Goal: Transaction & Acquisition: Purchase product/service

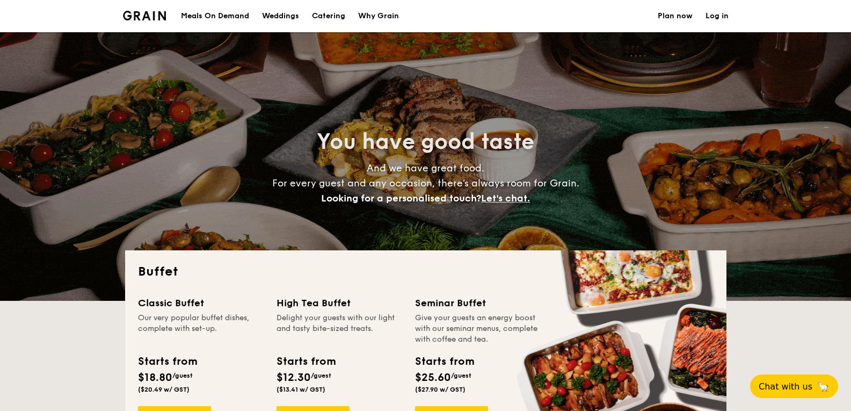
select select
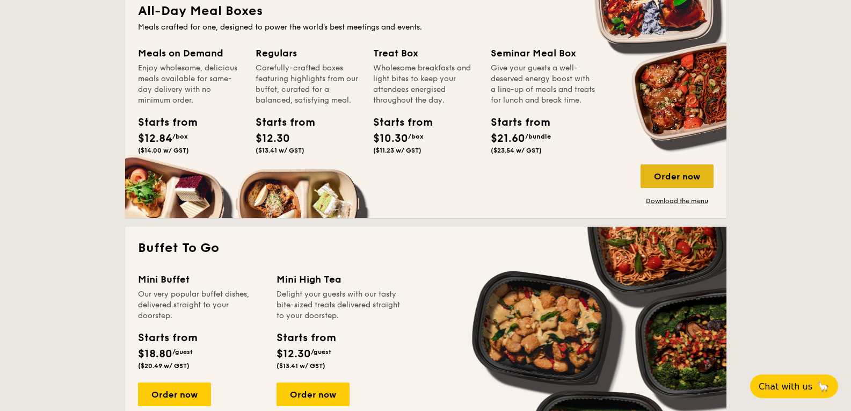
scroll to position [430, 0]
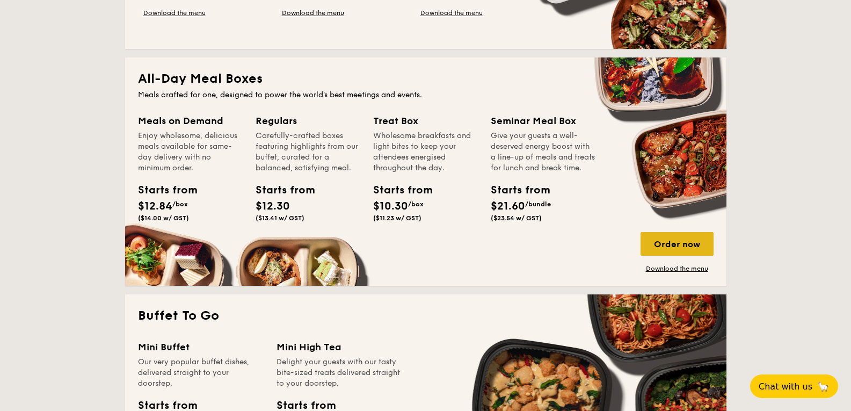
click at [690, 242] on div "Order now" at bounding box center [677, 244] width 73 height 24
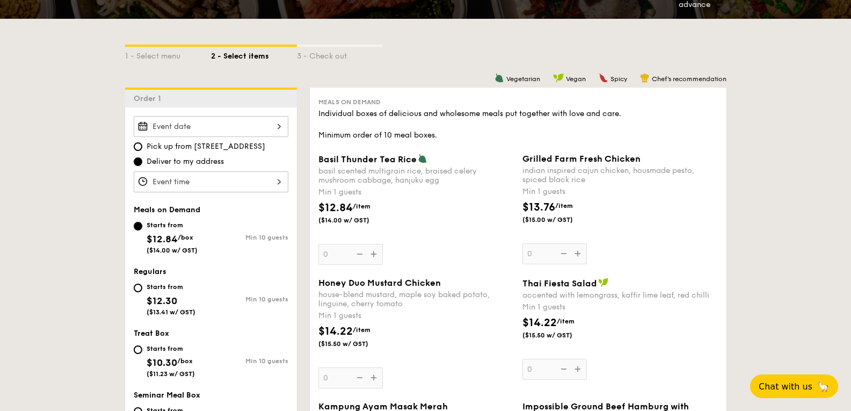
scroll to position [215, 0]
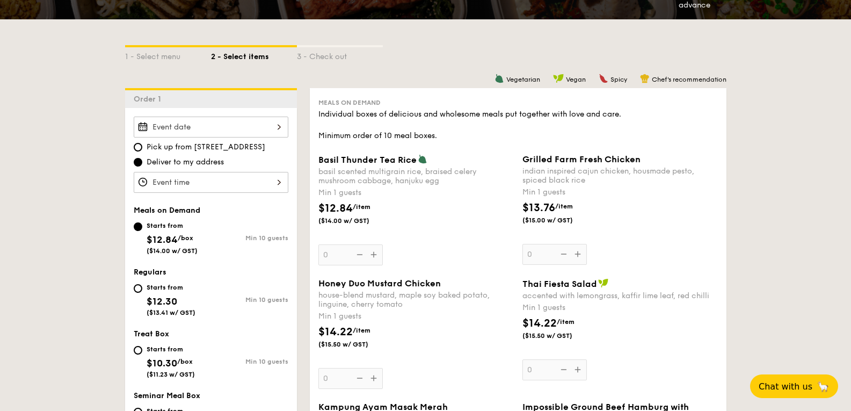
click at [266, 125] on div at bounding box center [211, 127] width 155 height 21
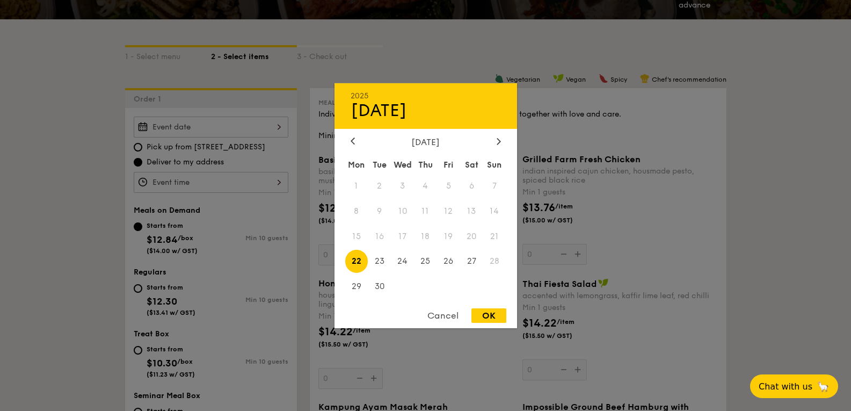
click at [470, 234] on span "20" at bounding box center [471, 236] width 23 height 23
click at [450, 315] on div "Cancel" at bounding box center [443, 315] width 53 height 15
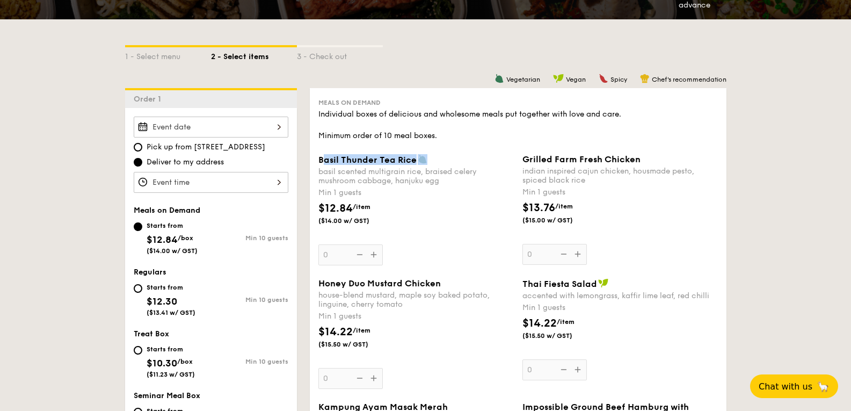
drag, startPoint x: 327, startPoint y: 160, endPoint x: 436, endPoint y: 157, distance: 109.6
click at [436, 157] on div "Basil Thunder Tea Rice" at bounding box center [417, 159] width 196 height 11
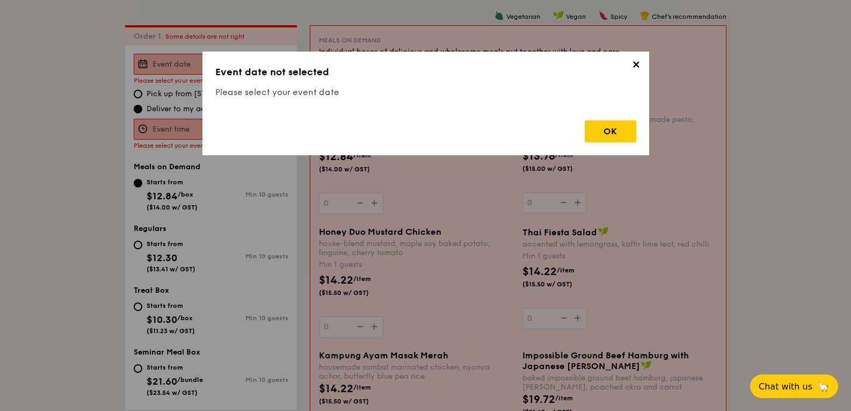
scroll to position [287, 0]
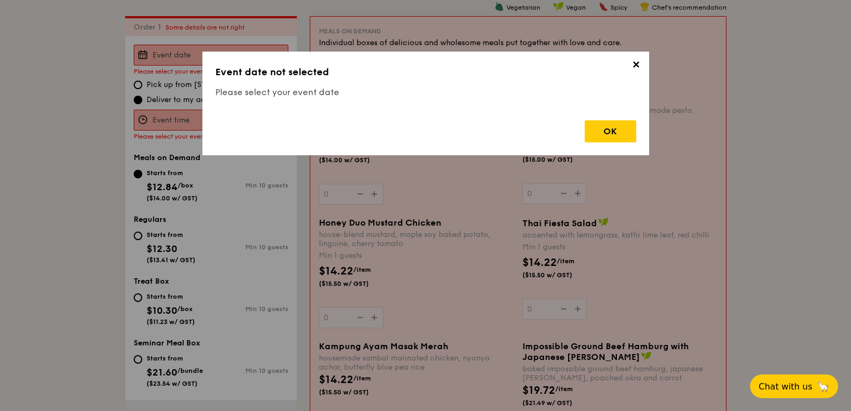
click at [634, 68] on span "✕" at bounding box center [636, 66] width 15 height 15
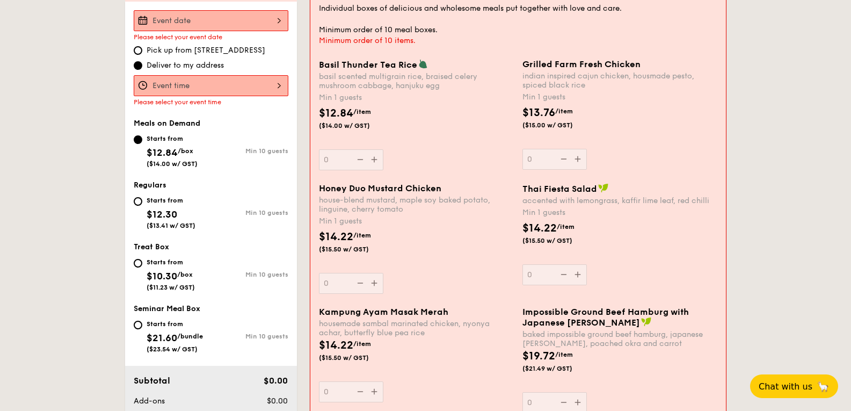
scroll to position [322, 0]
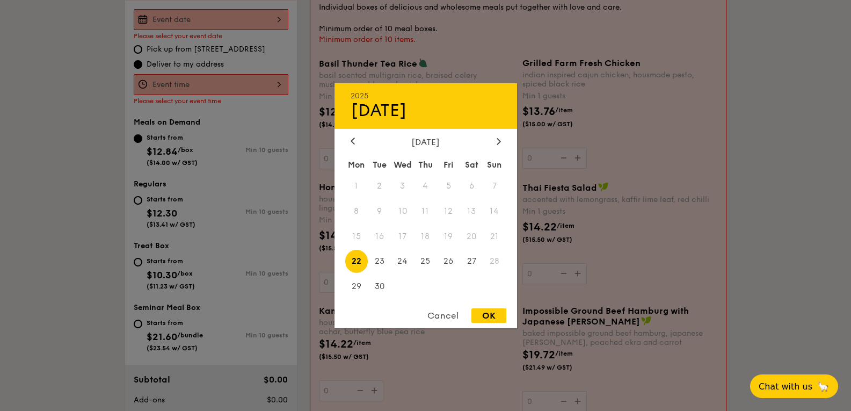
click at [269, 18] on div "2025 Sep 22 September 2025 Mon Tue Wed Thu Fri Sat Sun 1 2 3 4 5 6 7 8 9 10 11 …" at bounding box center [211, 19] width 155 height 21
click at [468, 261] on span "27" at bounding box center [471, 261] width 23 height 23
drag, startPoint x: 374, startPoint y: 255, endPoint x: 364, endPoint y: 257, distance: 11.0
click at [374, 255] on span "23" at bounding box center [379, 261] width 23 height 23
click at [359, 259] on span "22" at bounding box center [356, 261] width 23 height 23
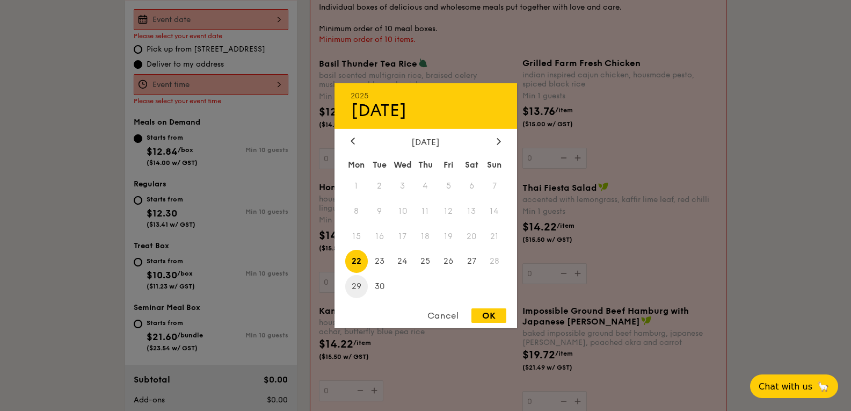
click at [490, 313] on div "OK" at bounding box center [489, 315] width 35 height 15
type input "Sep 22, 2025"
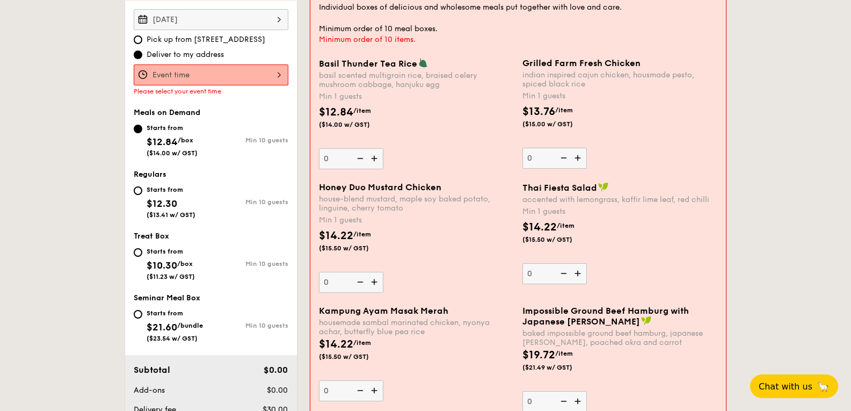
scroll to position [54, 0]
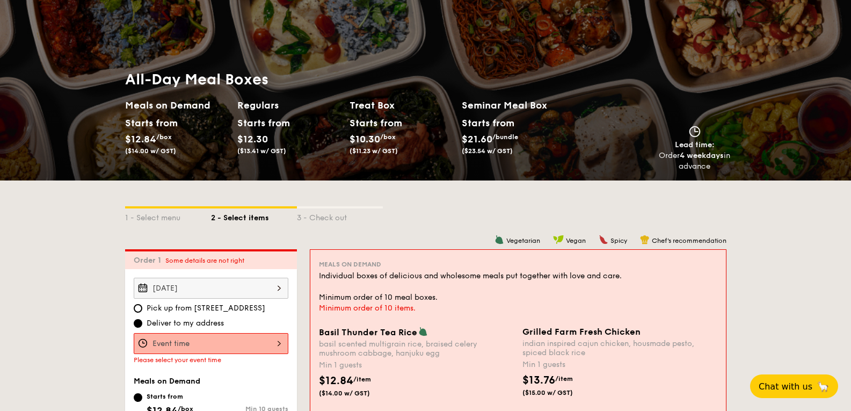
click at [248, 283] on div "Sep 22, 2025" at bounding box center [211, 288] width 155 height 21
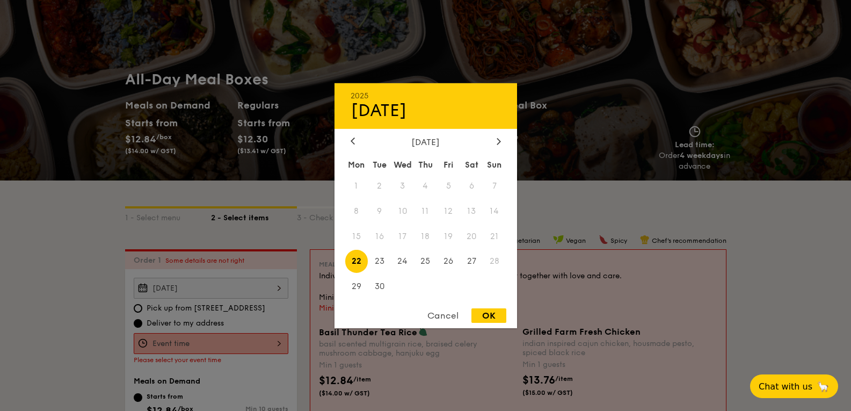
click at [148, 314] on div at bounding box center [425, 205] width 851 height 411
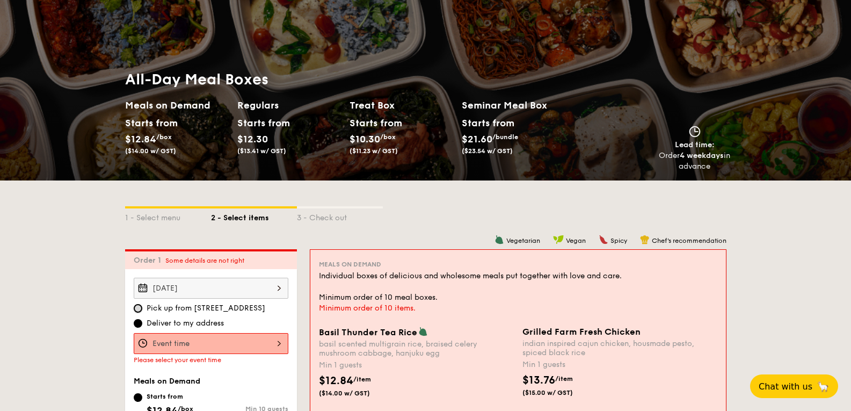
click at [139, 308] on input "Pick up from 5 Burn Road #05-01" at bounding box center [138, 308] width 9 height 9
radio input "true"
click at [263, 292] on div "Sep 22, 2025" at bounding box center [211, 288] width 155 height 21
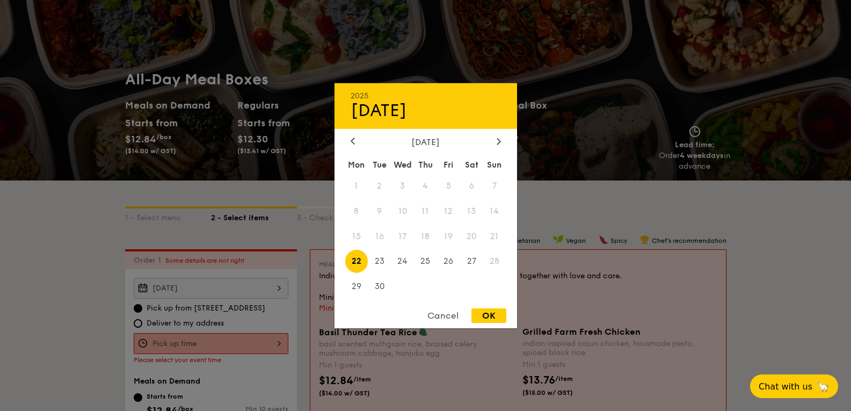
click at [445, 321] on div "Cancel" at bounding box center [443, 315] width 53 height 15
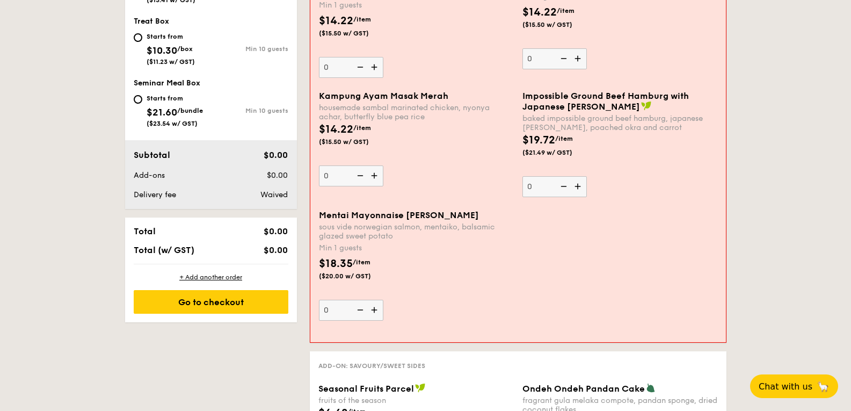
scroll to position [215, 0]
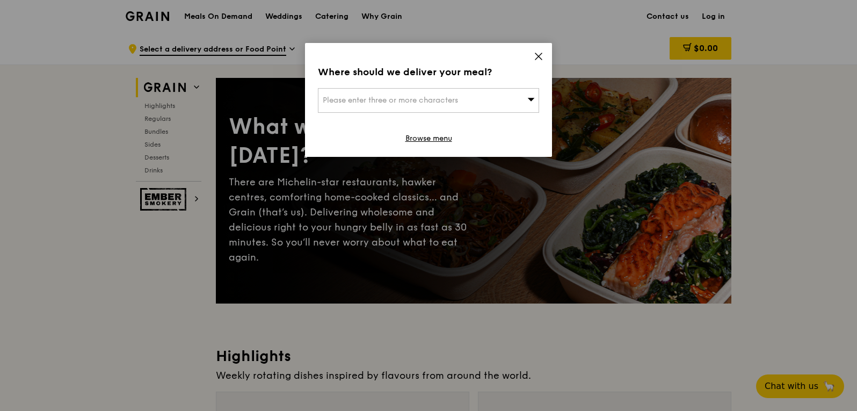
click at [499, 100] on div "Please enter three or more characters" at bounding box center [428, 100] width 221 height 25
type input "555108"
type input "[PERSON_NAME][EMAIL_ADDRESS][DOMAIN_NAME]"
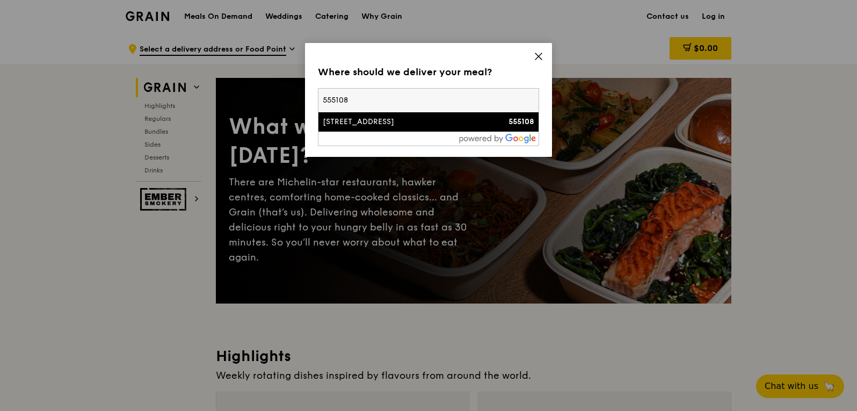
type input "555108"
click at [365, 118] on div "[STREET_ADDRESS]" at bounding box center [402, 122] width 159 height 11
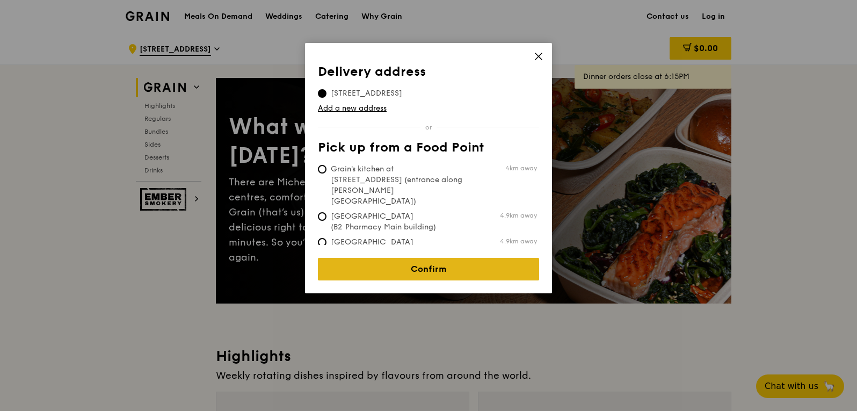
click at [409, 262] on link "Confirm" at bounding box center [428, 269] width 221 height 23
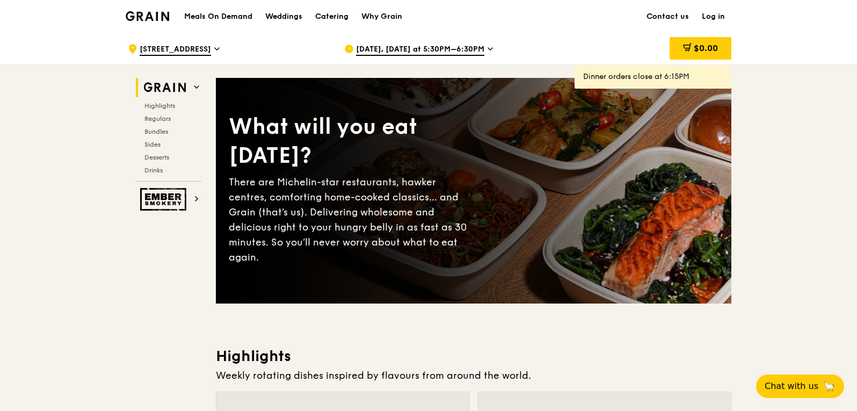
click at [491, 48] on div "[DATE], [DATE] at 5:30PM–6:30PM" at bounding box center [443, 49] width 199 height 32
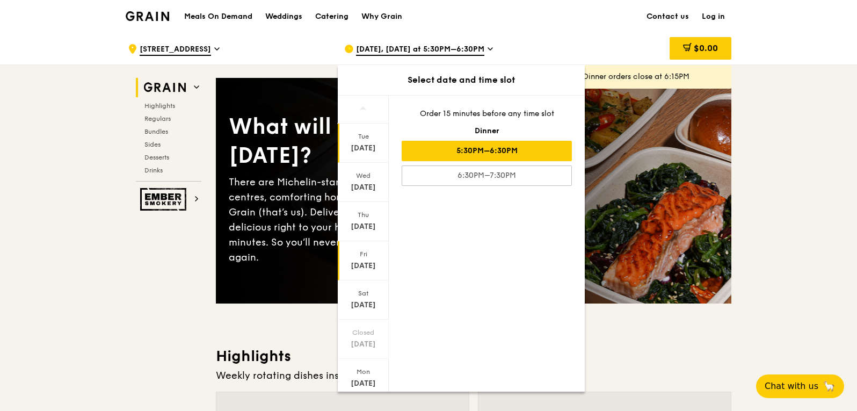
click at [365, 266] on div "Sep 19" at bounding box center [364, 266] width 48 height 11
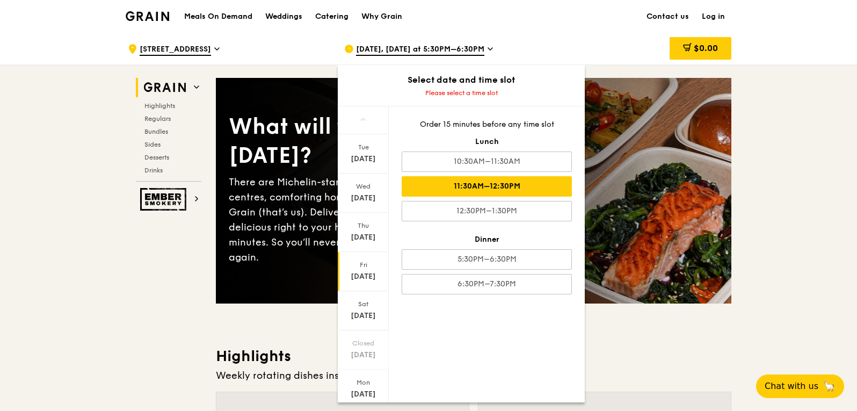
click at [501, 192] on div "11:30AM–12:30PM" at bounding box center [487, 186] width 170 height 20
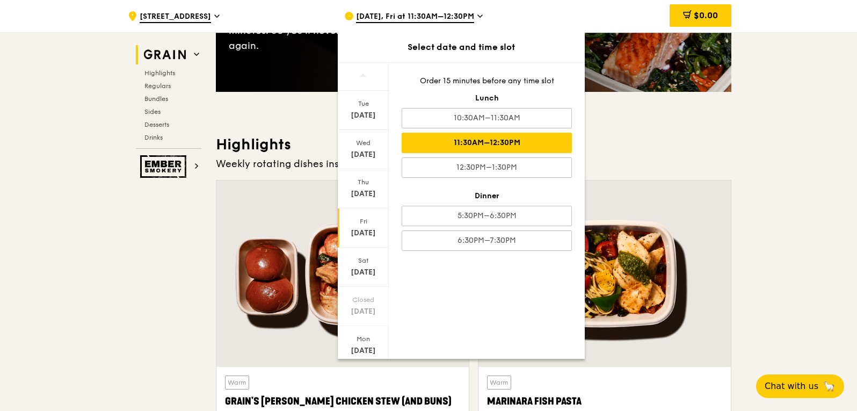
scroll to position [215, 0]
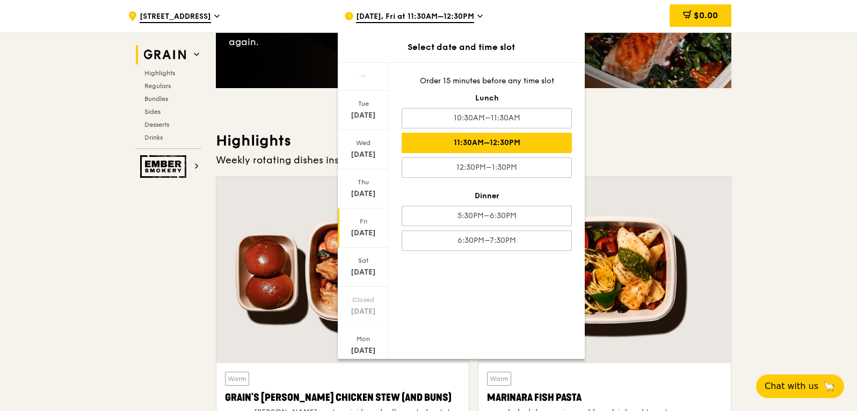
click at [520, 141] on div "11:30AM–12:30PM" at bounding box center [487, 143] width 170 height 20
click at [447, 140] on div "11:30AM–12:30PM" at bounding box center [487, 143] width 170 height 20
click at [663, 139] on h3 "Highlights" at bounding box center [474, 140] width 516 height 19
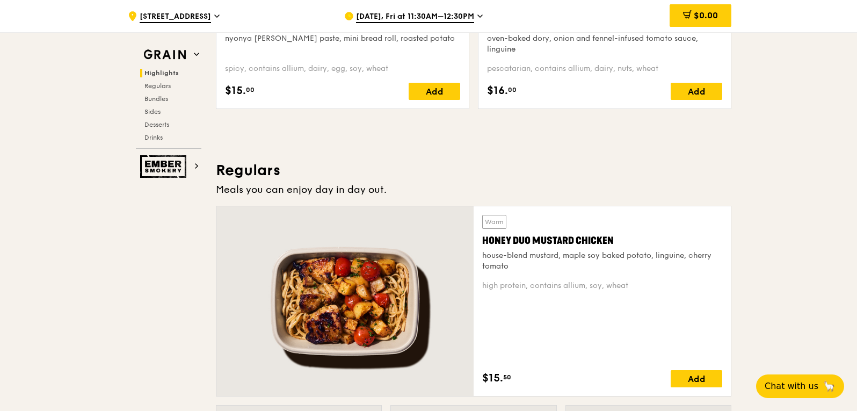
scroll to position [580, 0]
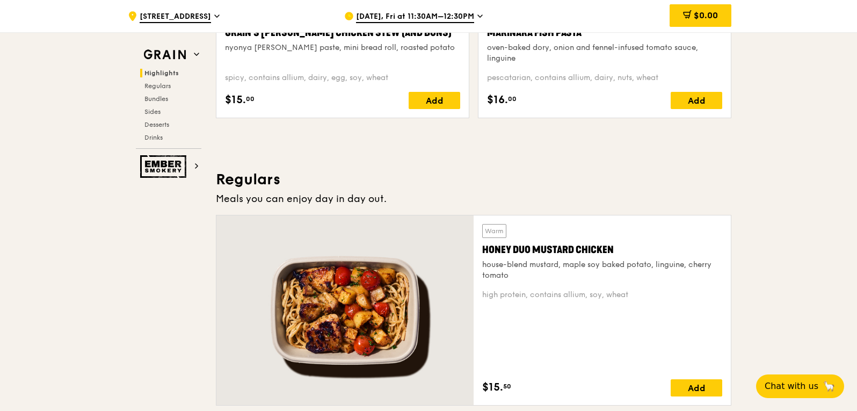
click at [537, 252] on div "Honey Duo Mustard Chicken" at bounding box center [602, 249] width 240 height 15
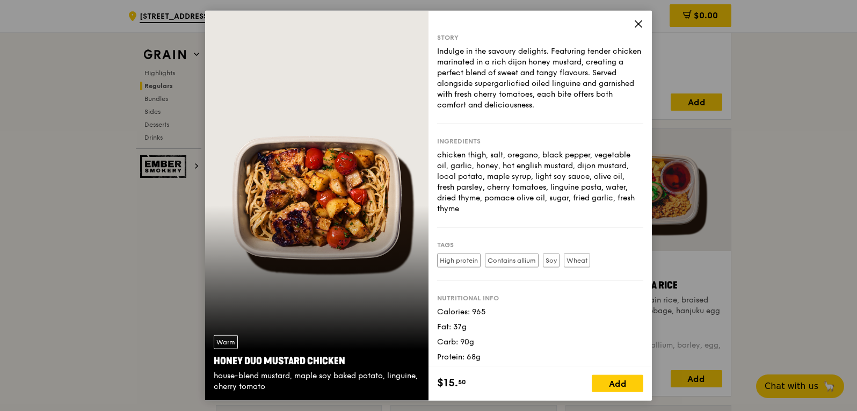
scroll to position [902, 0]
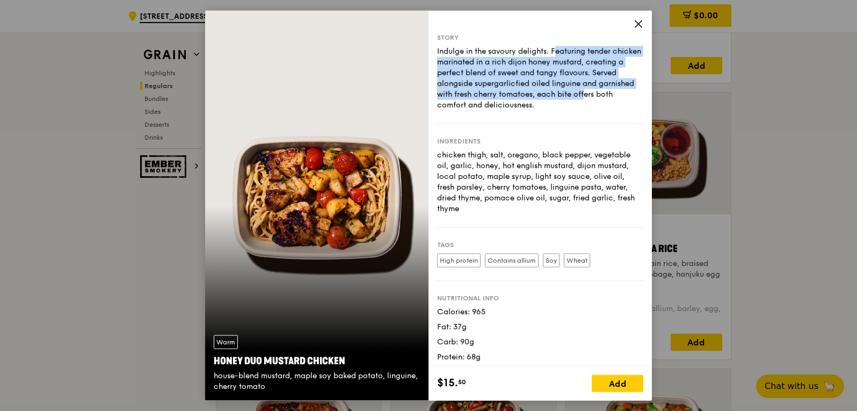
drag, startPoint x: 506, startPoint y: 46, endPoint x: 572, endPoint y: 91, distance: 80.3
click at [572, 91] on div "Indulge in the savoury delights. Featuring tender chicken marinated in a rich d…" at bounding box center [540, 78] width 206 height 64
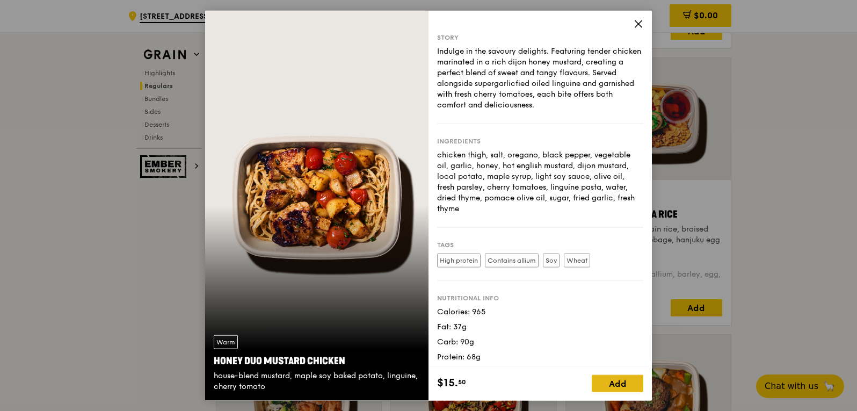
scroll to position [956, 0]
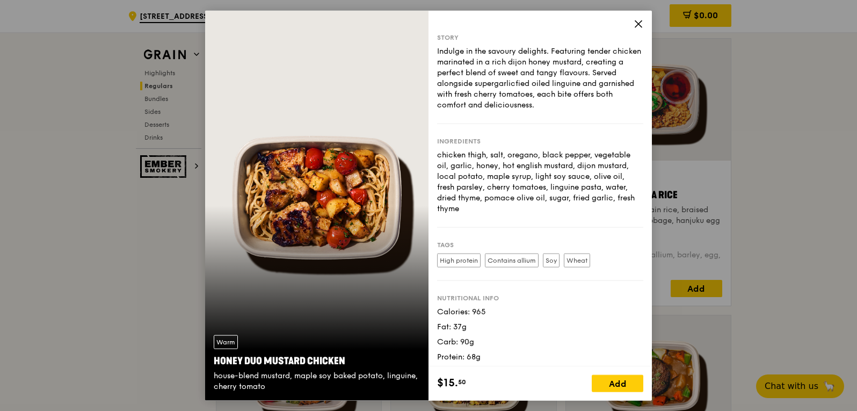
drag, startPoint x: 615, startPoint y: 382, endPoint x: 537, endPoint y: 332, distance: 92.5
click at [614, 382] on div "Add" at bounding box center [618, 383] width 52 height 17
click at [638, 381] on icon at bounding box center [635, 384] width 8 height 8
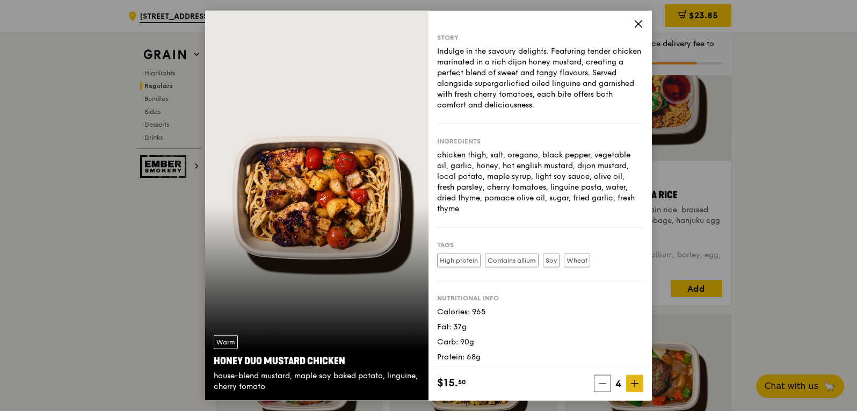
click at [638, 381] on icon at bounding box center [635, 384] width 8 height 8
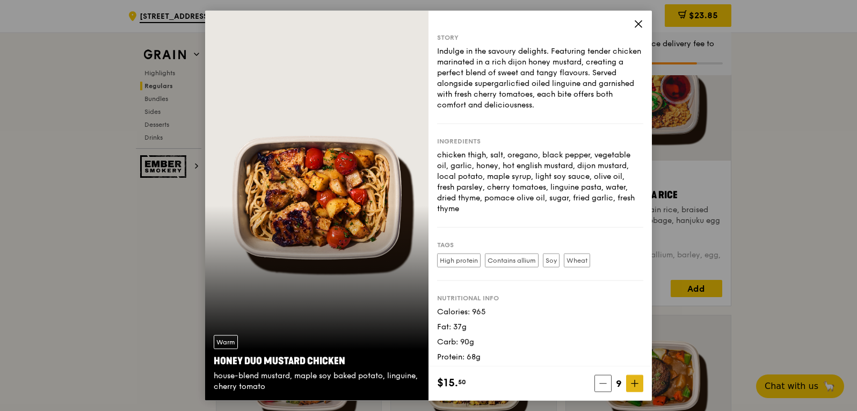
click at [638, 381] on icon at bounding box center [635, 384] width 8 height 8
click at [637, 22] on icon at bounding box center [639, 23] width 6 height 6
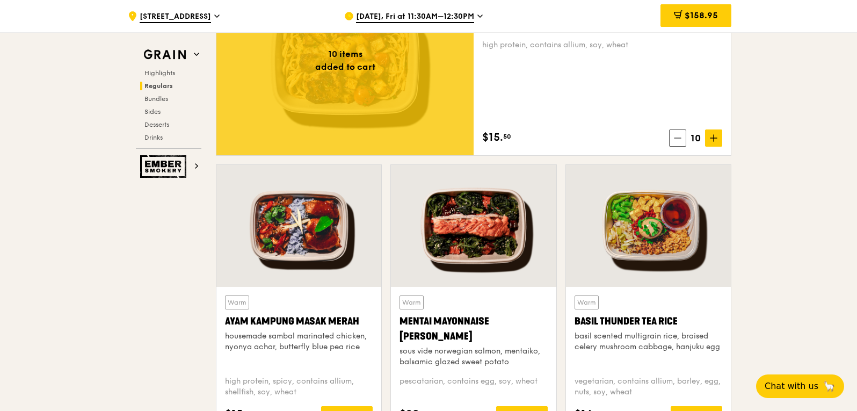
scroll to position [687, 0]
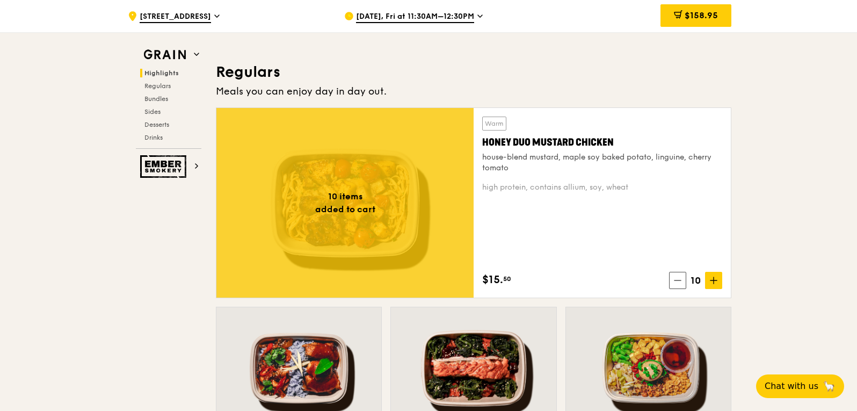
click at [406, 200] on div at bounding box center [344, 203] width 257 height 190
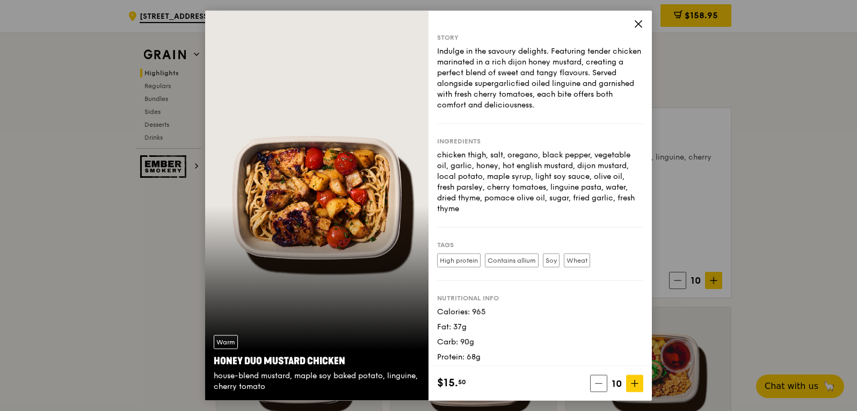
click at [639, 25] on icon at bounding box center [639, 24] width 10 height 10
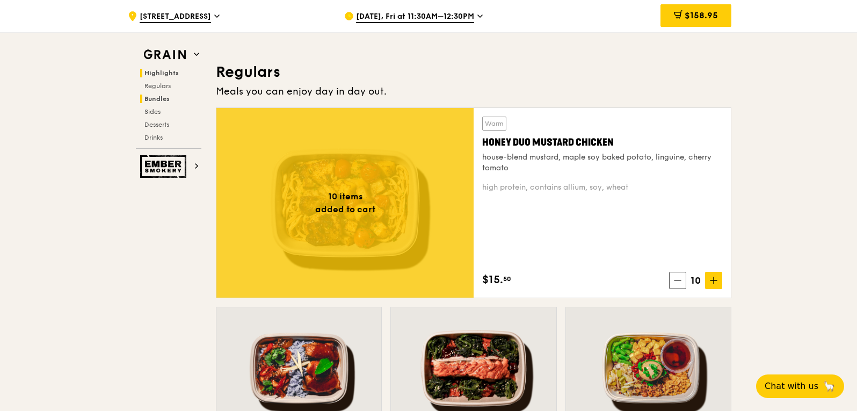
click at [162, 99] on span "Bundles" at bounding box center [157, 99] width 25 height 8
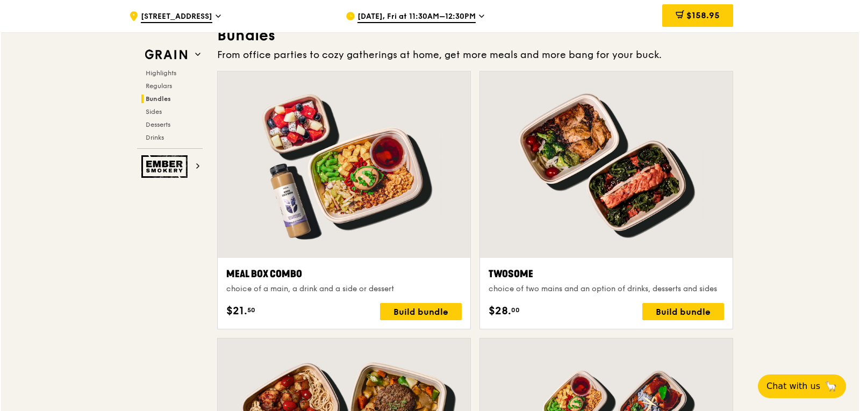
scroll to position [1547, 0]
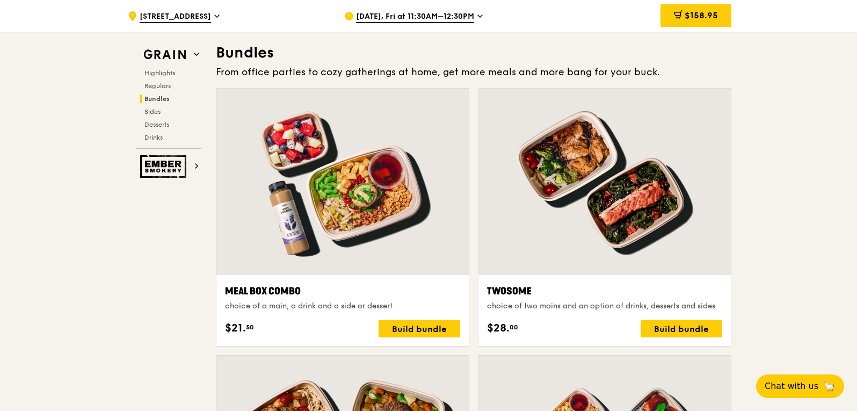
click at [619, 249] on div at bounding box center [605, 182] width 252 height 186
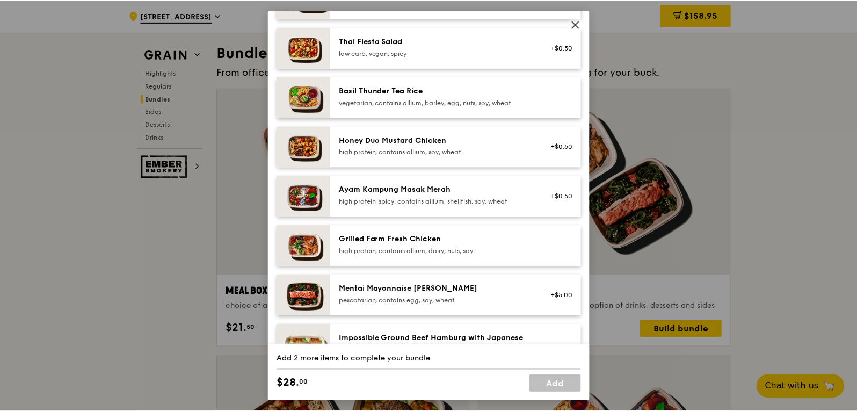
scroll to position [161, 0]
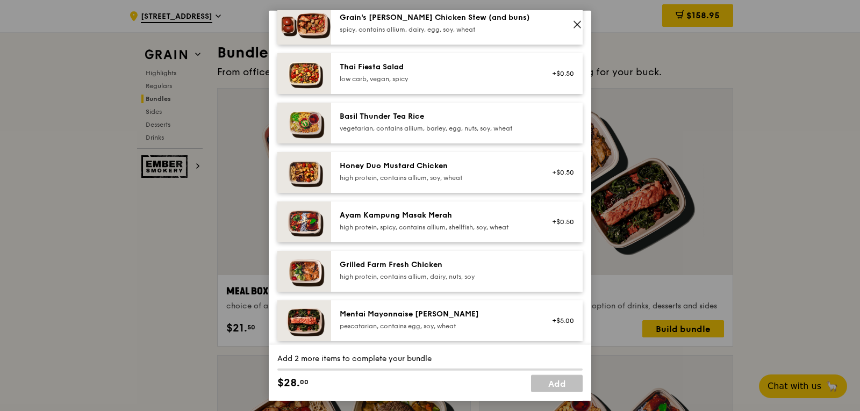
click at [576, 28] on icon at bounding box center [577, 24] width 10 height 10
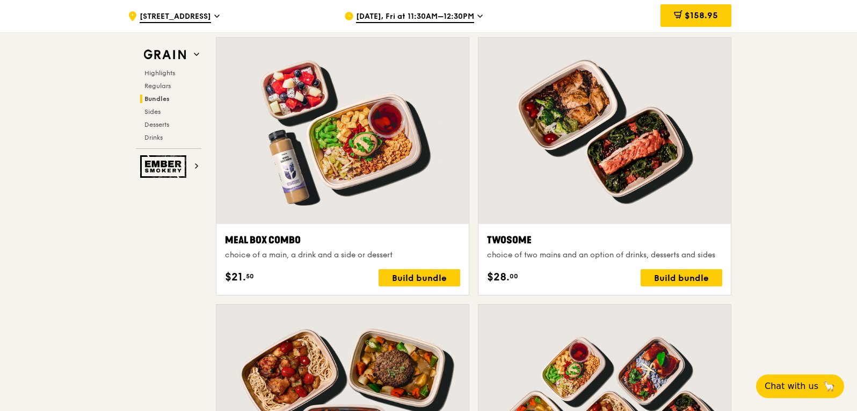
scroll to position [1601, 0]
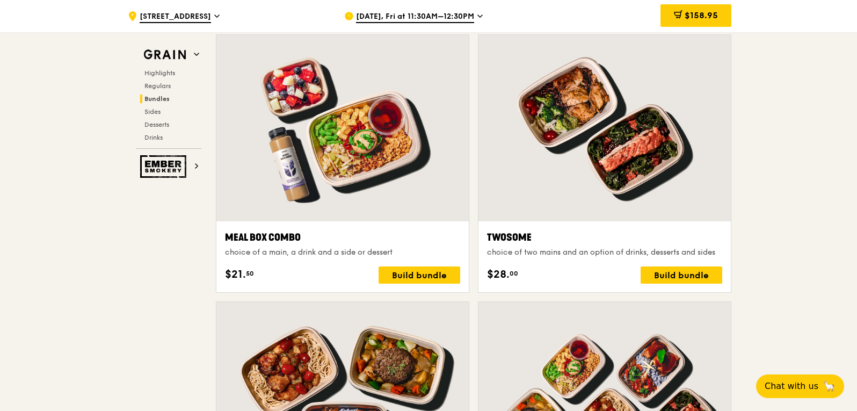
click at [595, 185] on div at bounding box center [605, 128] width 252 height 186
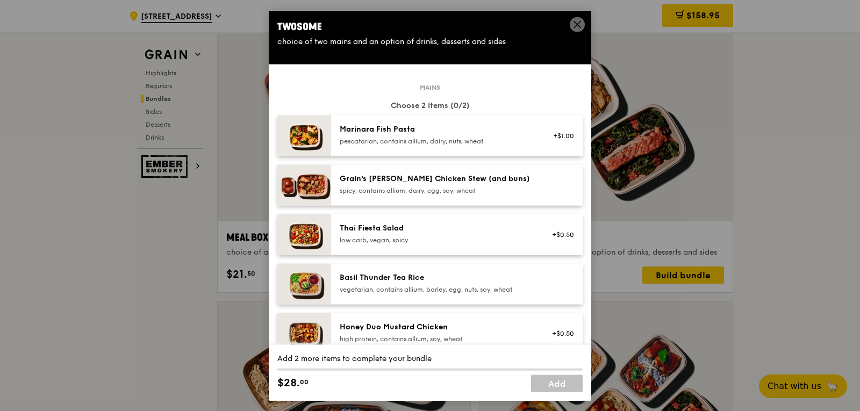
click at [576, 25] on icon at bounding box center [577, 24] width 6 height 6
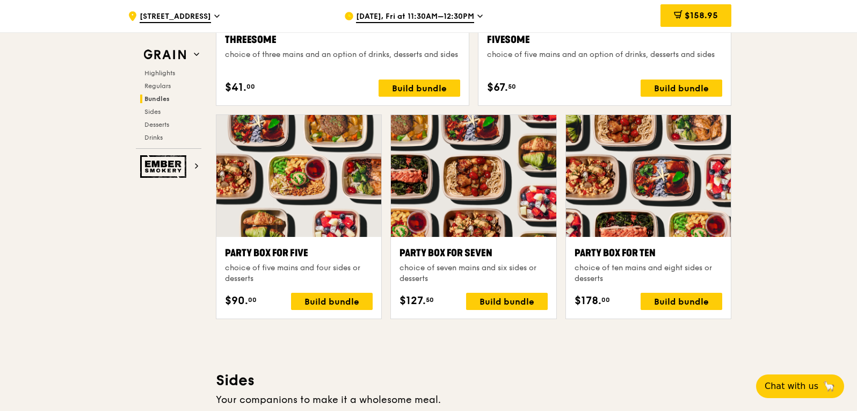
scroll to position [2084, 0]
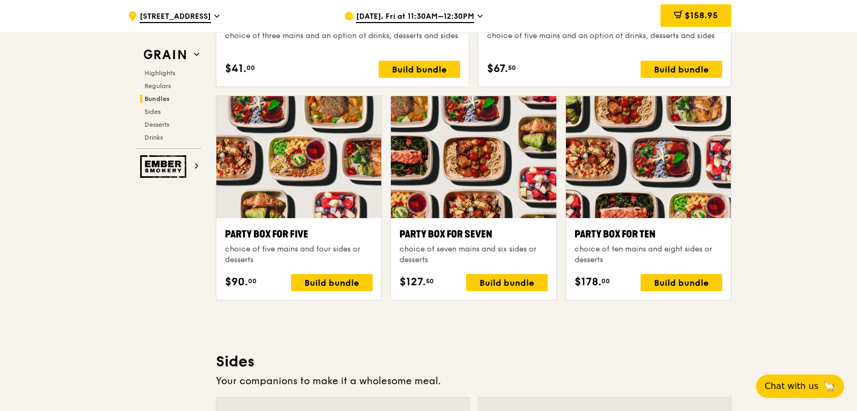
click at [626, 188] on div at bounding box center [648, 157] width 165 height 122
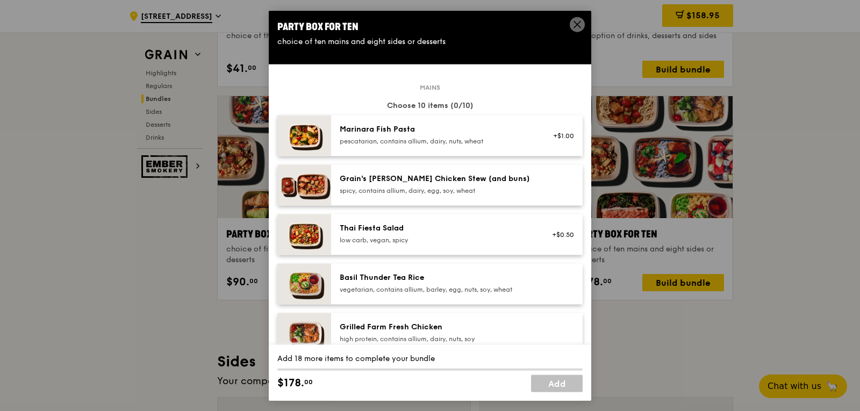
click at [577, 26] on icon at bounding box center [577, 24] width 10 height 10
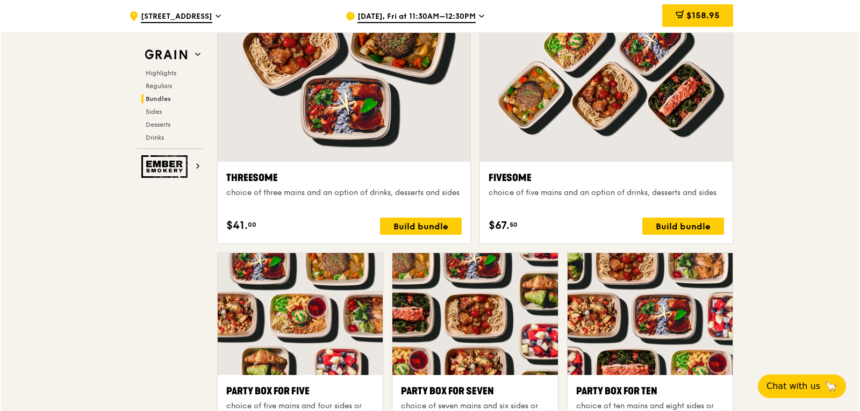
scroll to position [1923, 0]
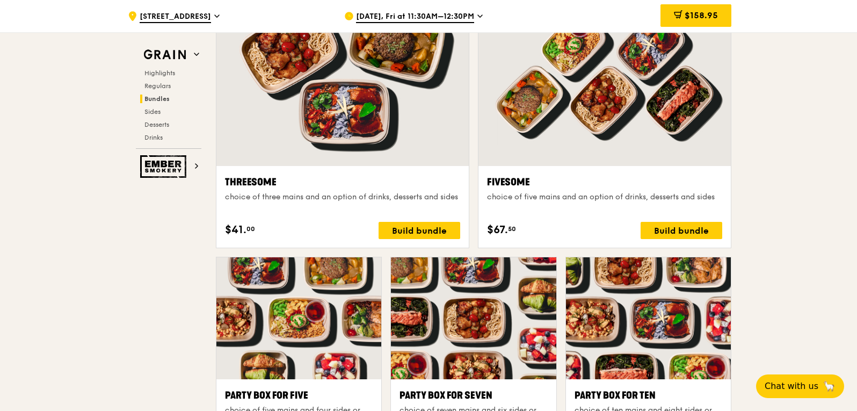
click at [607, 141] on div at bounding box center [605, 73] width 252 height 186
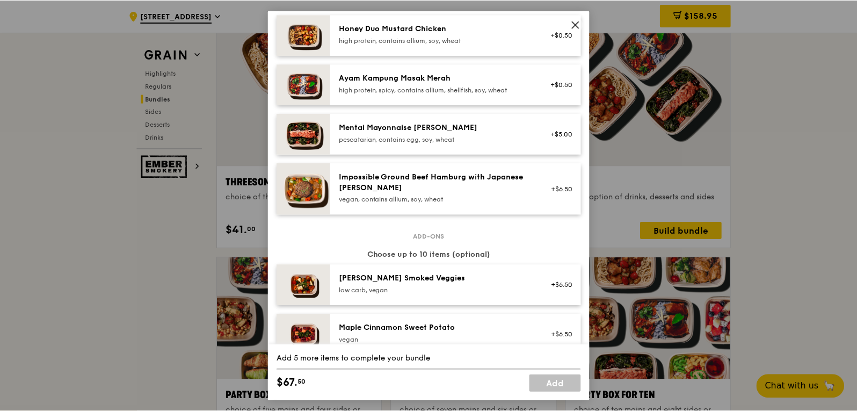
scroll to position [0, 0]
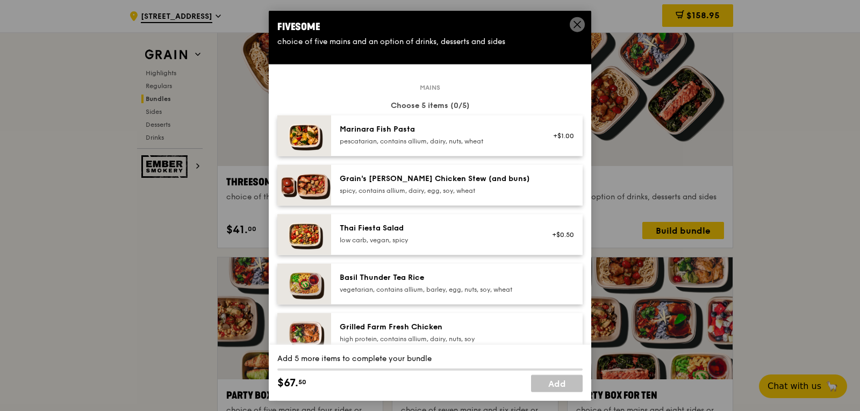
click at [575, 27] on icon at bounding box center [577, 24] width 10 height 10
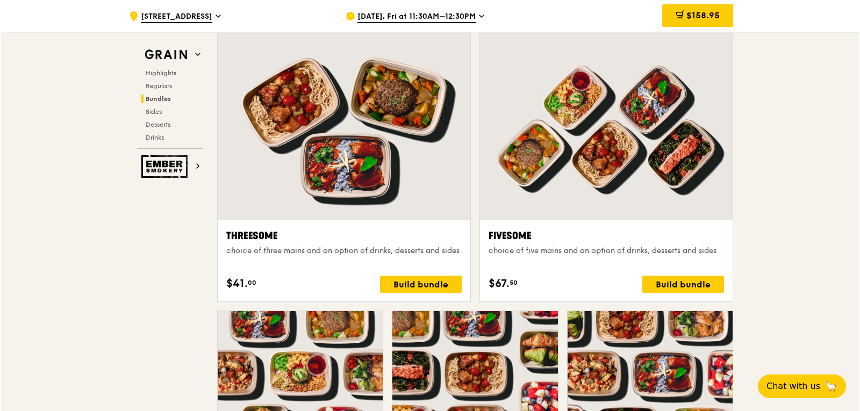
scroll to position [1816, 0]
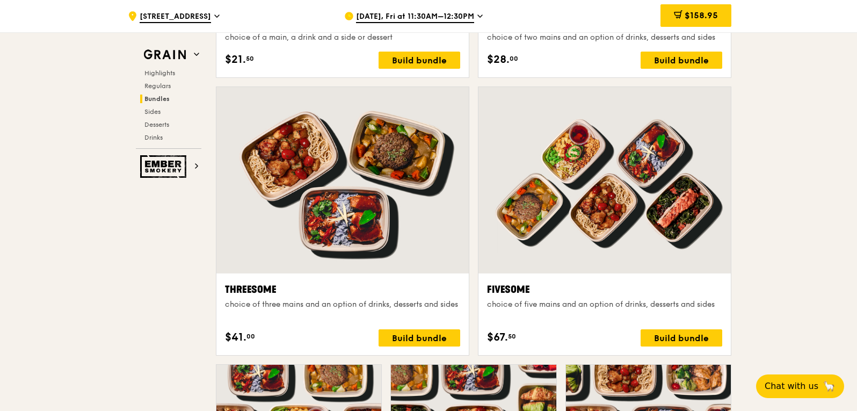
click at [409, 239] on div at bounding box center [342, 180] width 252 height 186
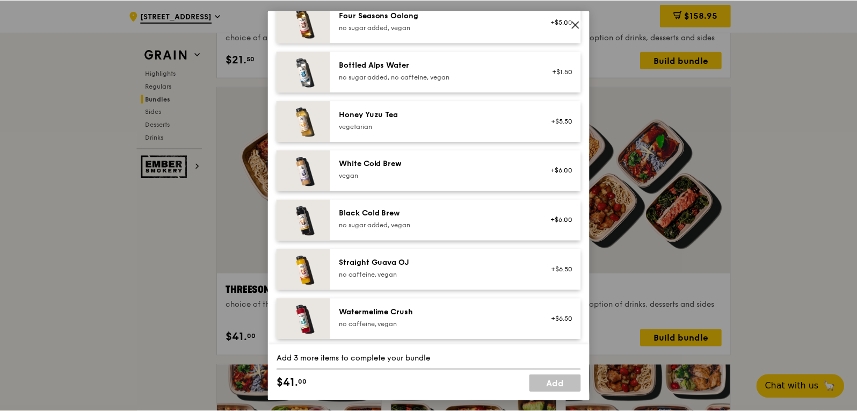
scroll to position [1260, 0]
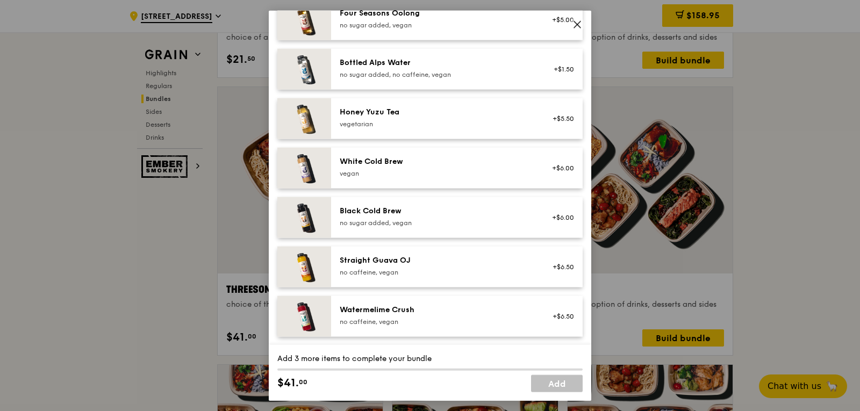
click at [581, 27] on icon at bounding box center [577, 24] width 10 height 10
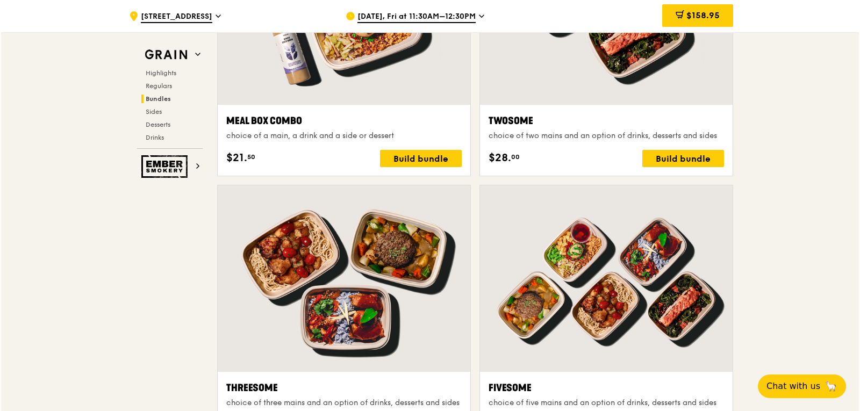
scroll to position [1547, 0]
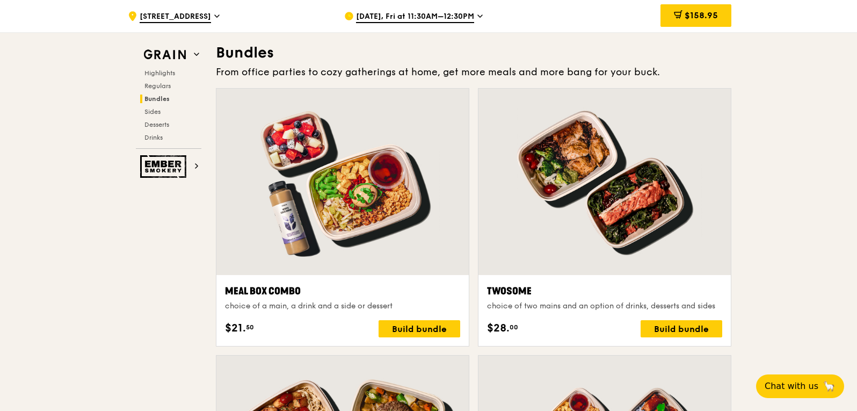
click at [590, 241] on div at bounding box center [605, 182] width 252 height 186
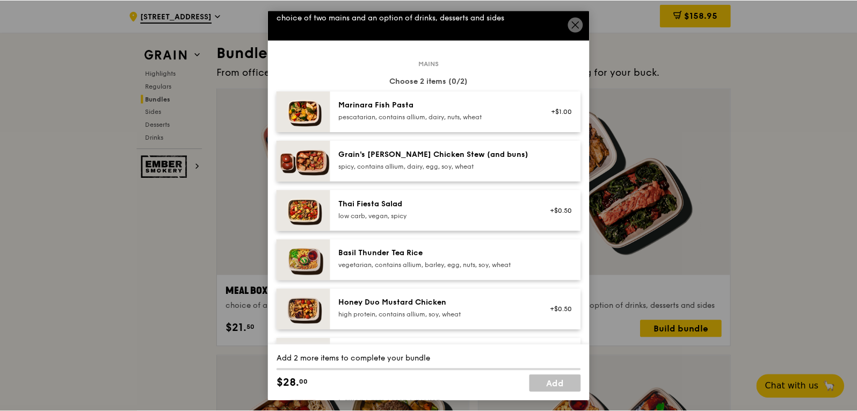
scroll to position [0, 0]
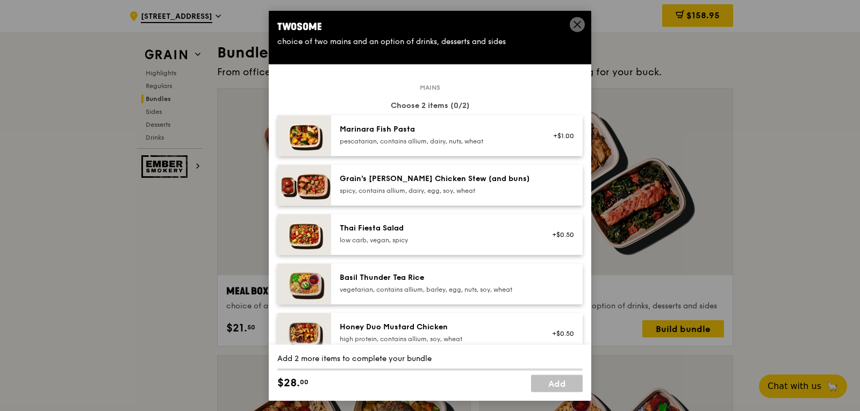
click at [575, 25] on icon at bounding box center [577, 24] width 10 height 10
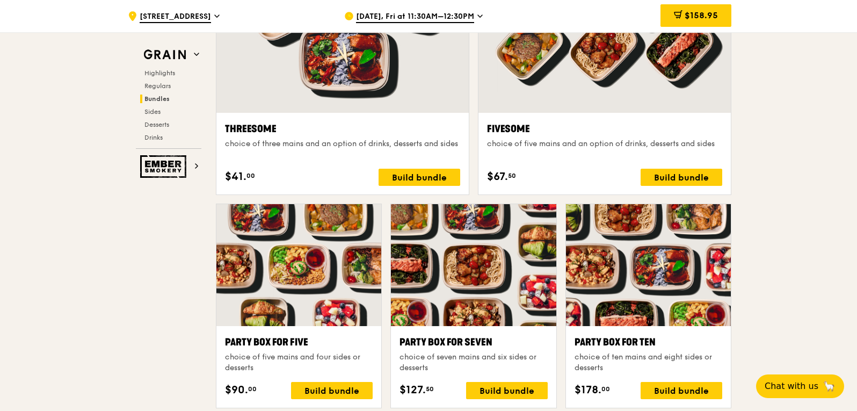
scroll to position [1977, 0]
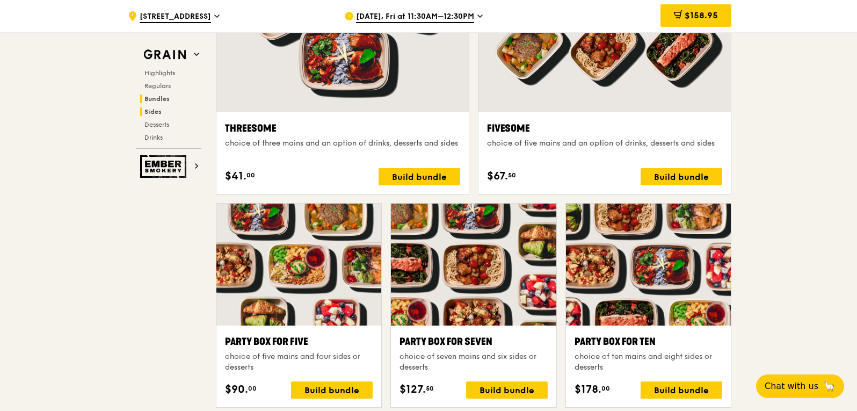
click at [156, 115] on span "Sides" at bounding box center [153, 112] width 17 height 8
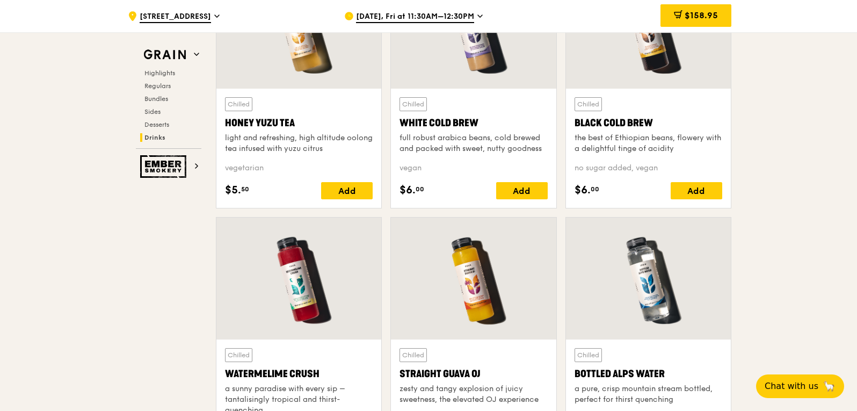
scroll to position [3928, 0]
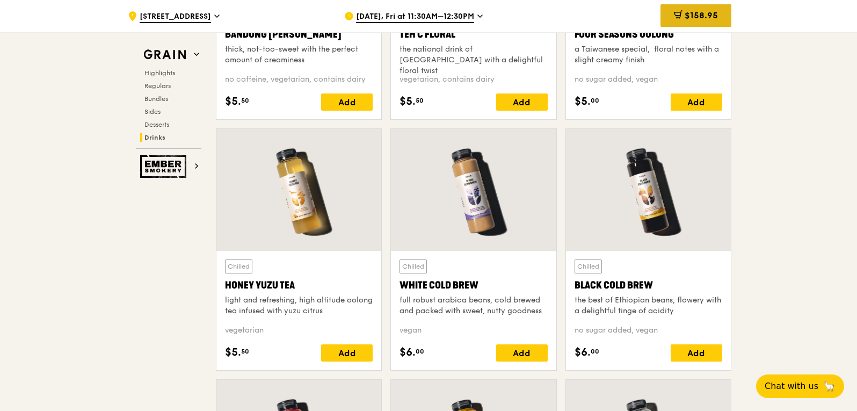
click at [690, 19] on span "$158.95" at bounding box center [701, 15] width 33 height 10
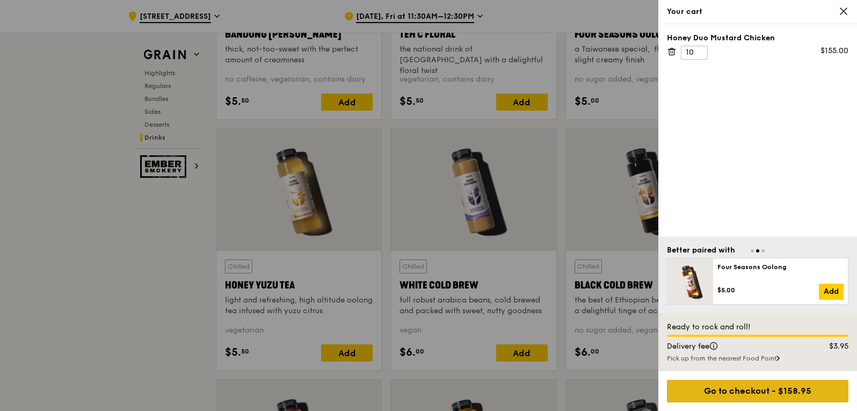
click at [781, 394] on div "Go to checkout - $158.95" at bounding box center [758, 391] width 182 height 23
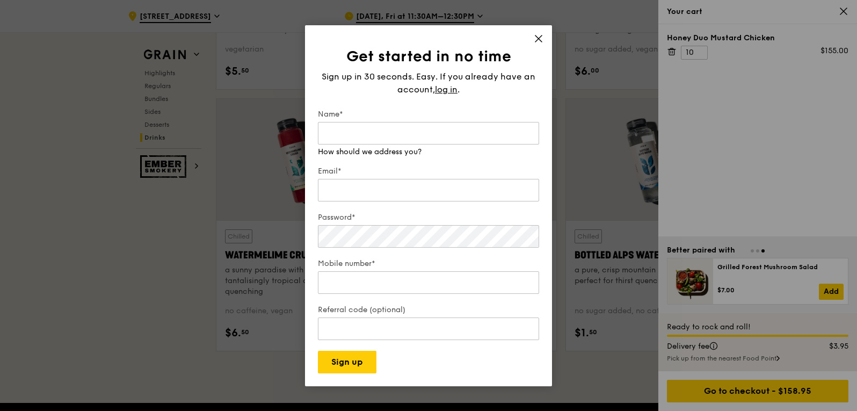
scroll to position [4250, 0]
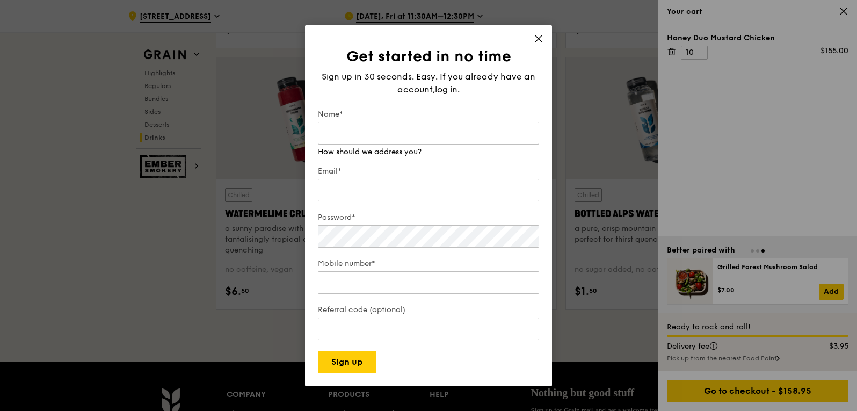
click at [535, 41] on icon at bounding box center [539, 39] width 10 height 10
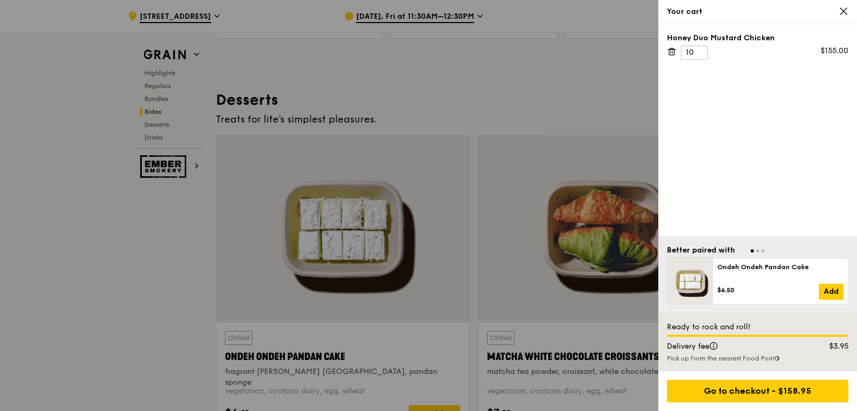
scroll to position [3014, 0]
click at [847, 8] on icon at bounding box center [844, 11] width 10 height 10
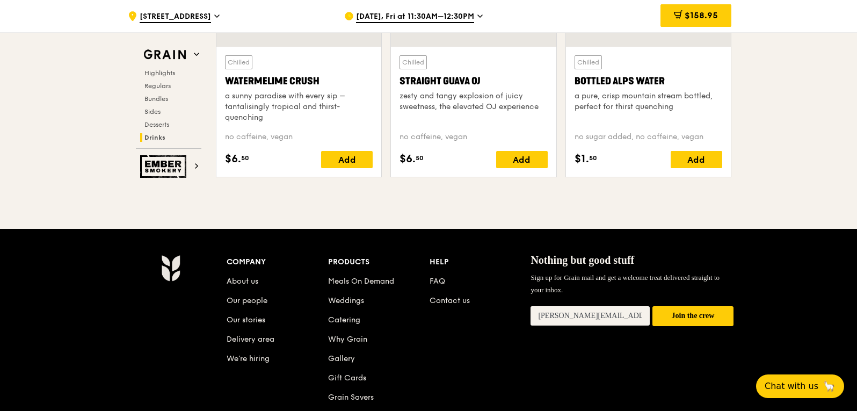
scroll to position [4411, 0]
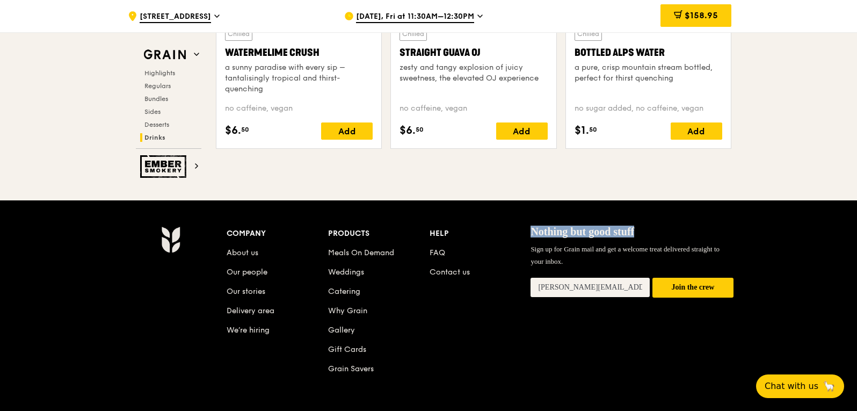
drag, startPoint x: 533, startPoint y: 232, endPoint x: 699, endPoint y: 230, distance: 166.6
click at [699, 230] on p "Nothing but good stuff" at bounding box center [632, 231] width 203 height 11
drag, startPoint x: 686, startPoint y: 230, endPoint x: 519, endPoint y: 227, distance: 166.6
click at [519, 227] on div "Company About us Our people Our stories Delivery area We’re hiring Products Mea…" at bounding box center [480, 309] width 507 height 167
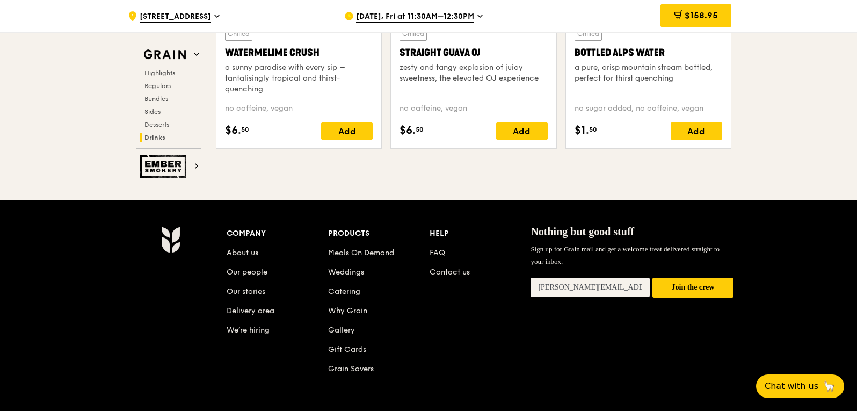
click at [519, 227] on div "Help" at bounding box center [481, 233] width 102 height 15
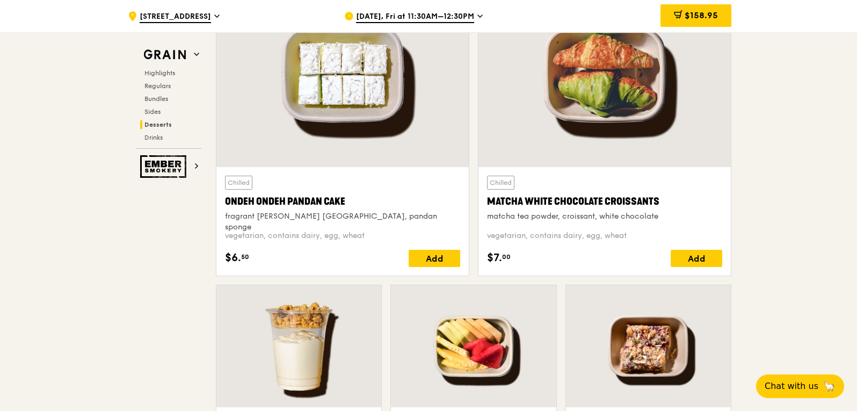
scroll to position [3176, 0]
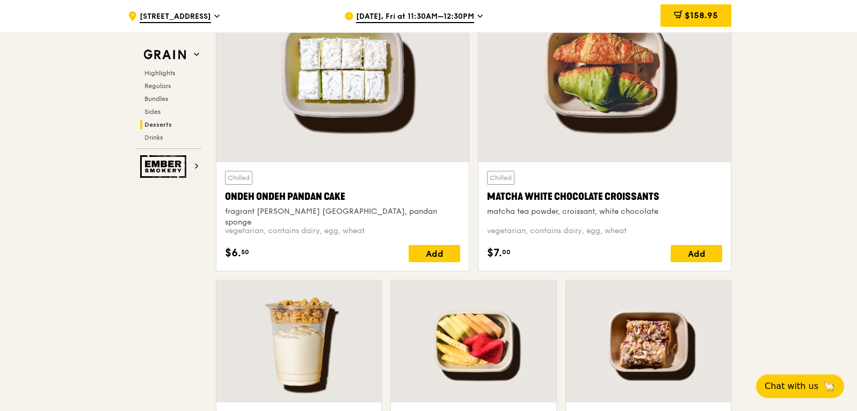
click at [346, 80] on div at bounding box center [342, 69] width 252 height 186
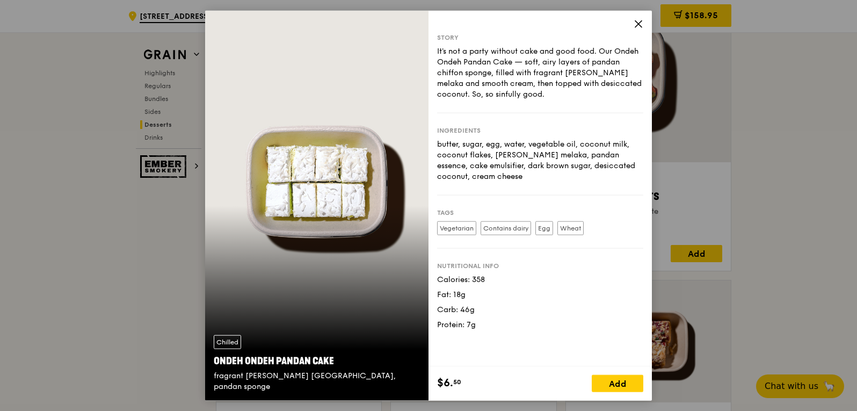
drag, startPoint x: 486, startPoint y: 72, endPoint x: 502, endPoint y: 89, distance: 23.6
click at [502, 89] on div "It's not a party without cake and good food. Our Ondeh Ondeh Pandan Cake — soft…" at bounding box center [540, 73] width 206 height 54
drag, startPoint x: 502, startPoint y: 89, endPoint x: 466, endPoint y: 79, distance: 37.4
click at [466, 79] on div "It's not a party without cake and good food. Our Ondeh Ondeh Pandan Cake — soft…" at bounding box center [540, 73] width 206 height 54
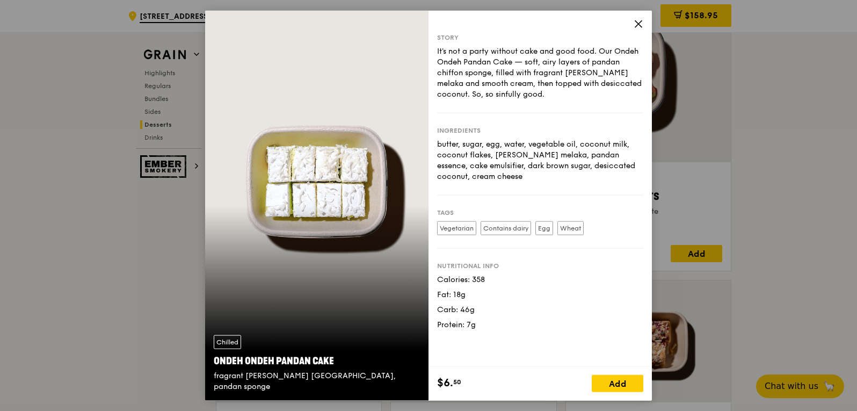
click at [466, 79] on div "It's not a party without cake and good food. Our Ondeh Ondeh Pandan Cake — soft…" at bounding box center [540, 73] width 206 height 54
drag, startPoint x: 466, startPoint y: 79, endPoint x: 502, endPoint y: 93, distance: 38.8
click at [502, 93] on div "It's not a party without cake and good food. Our Ondeh Ondeh Pandan Cake — soft…" at bounding box center [540, 73] width 206 height 54
click at [641, 24] on icon at bounding box center [639, 24] width 10 height 10
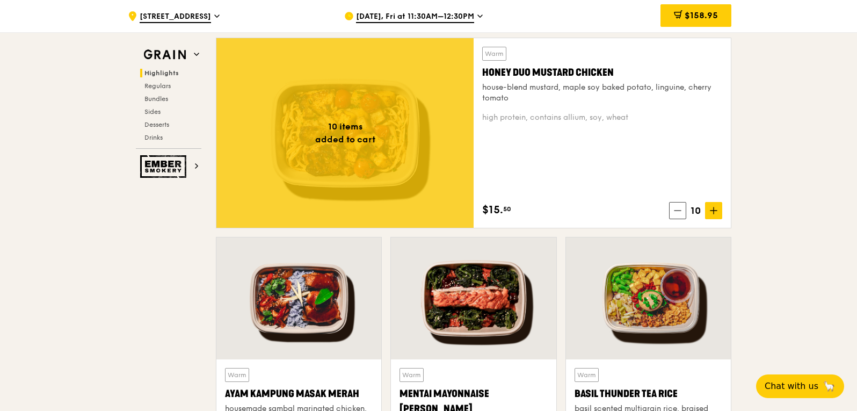
scroll to position [543, 0]
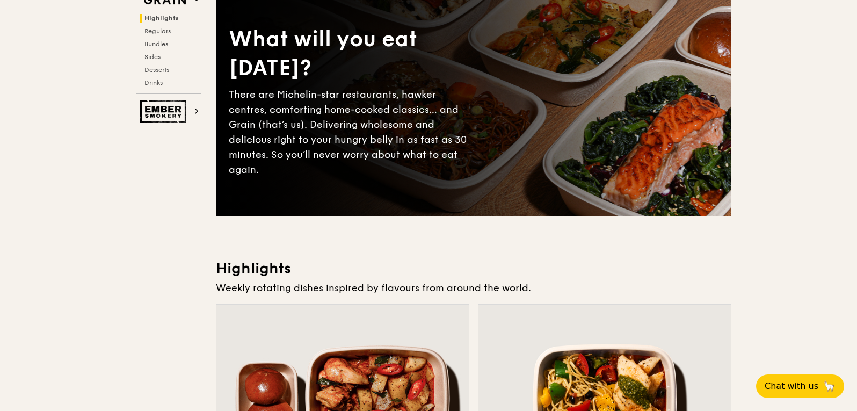
scroll to position [0, 0]
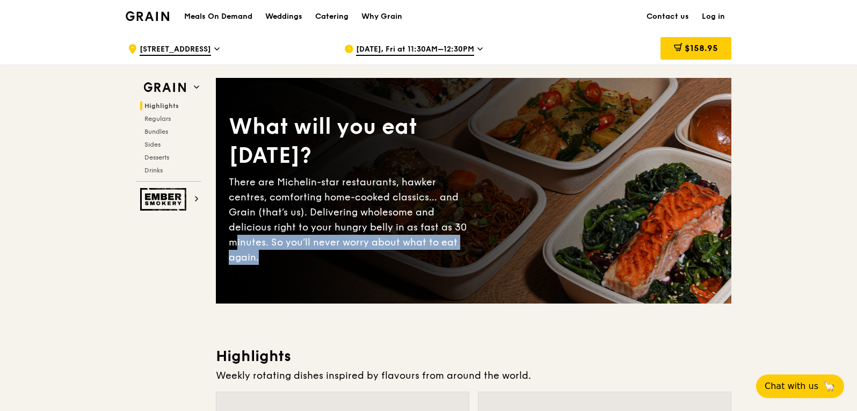
drag, startPoint x: 402, startPoint y: 241, endPoint x: 431, endPoint y: 260, distance: 34.1
click at [431, 260] on div "What will you eat today? There are Michelin-star restaurants, hawker centres, c…" at bounding box center [474, 190] width 516 height 183
click at [388, 257] on div "There are Michelin-star restaurants, hawker centres, comforting home-cooked cla…" at bounding box center [351, 220] width 245 height 90
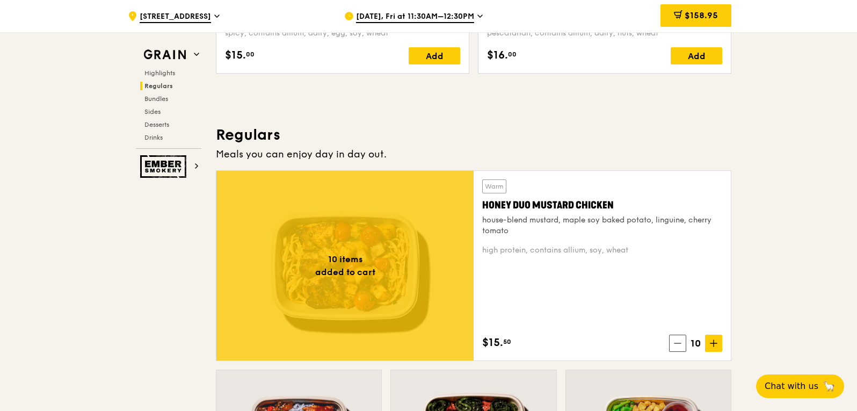
scroll to position [752, 0]
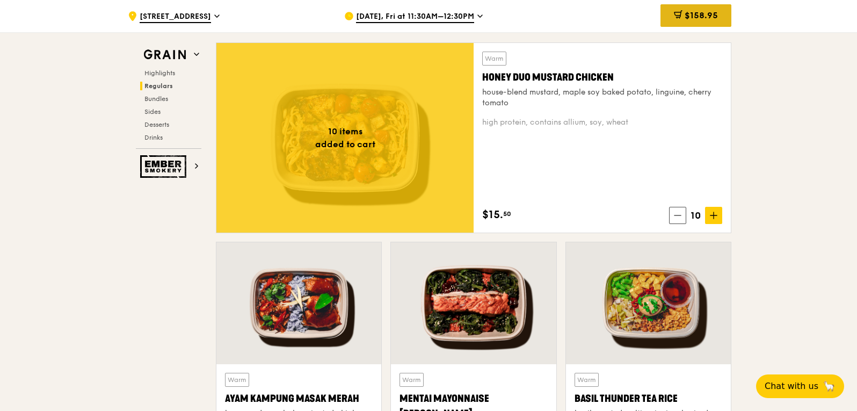
click at [672, 18] on div "$158.95" at bounding box center [696, 15] width 71 height 23
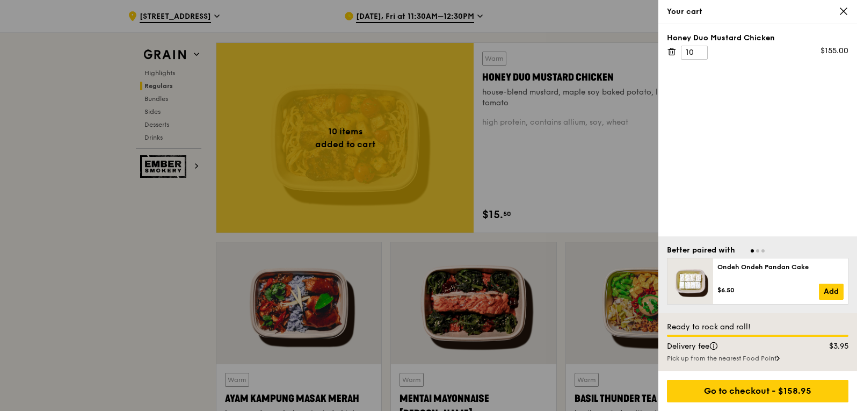
click at [158, 314] on div at bounding box center [428, 205] width 857 height 411
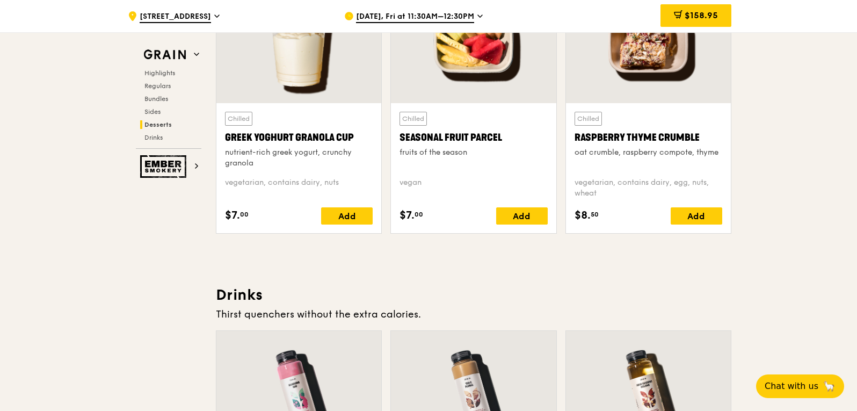
scroll to position [3653, 0]
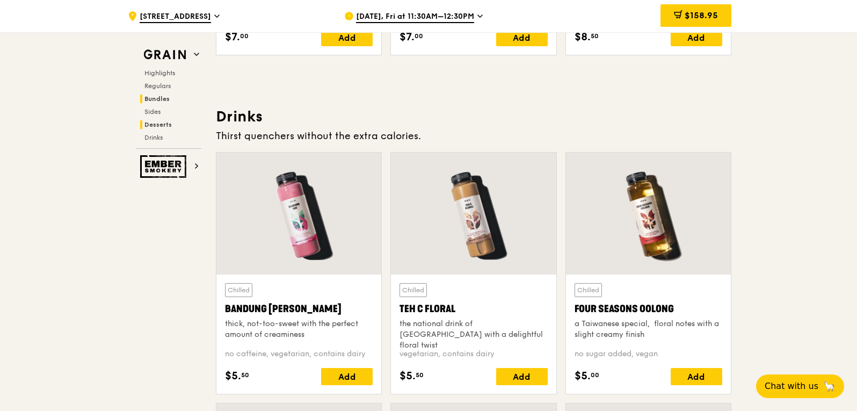
drag, startPoint x: 154, startPoint y: 100, endPoint x: 161, endPoint y: 101, distance: 7.1
click at [154, 100] on span "Bundles" at bounding box center [157, 99] width 25 height 8
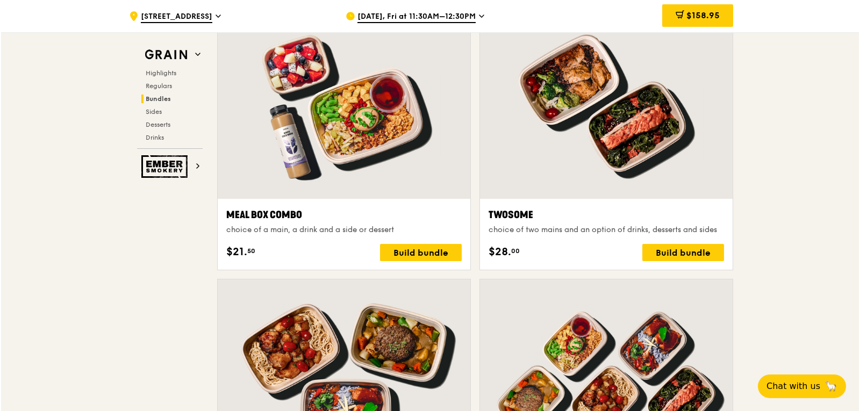
scroll to position [1547, 0]
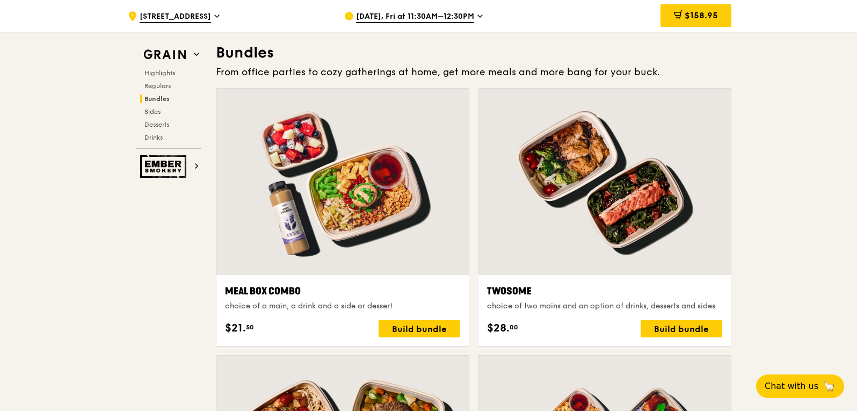
click at [643, 211] on div at bounding box center [605, 182] width 252 height 186
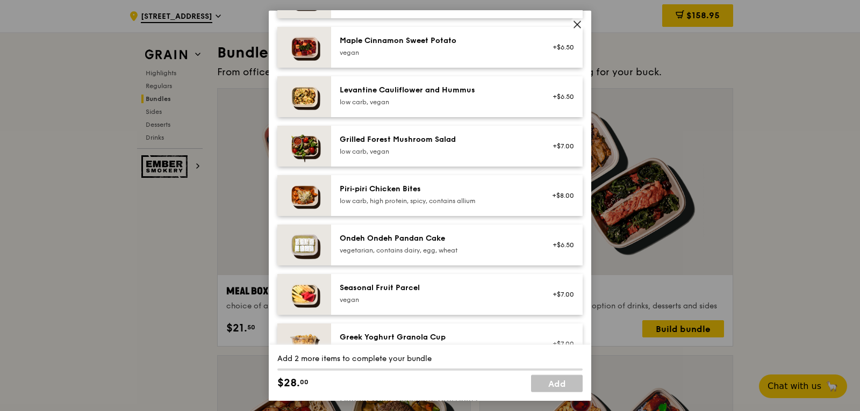
scroll to position [645, 0]
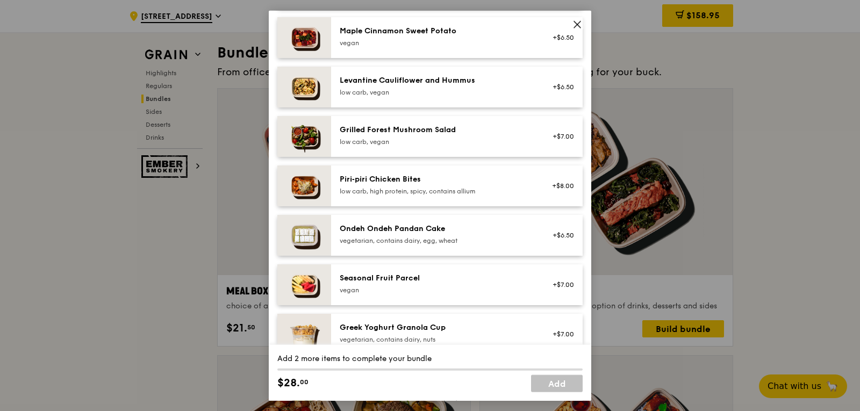
click at [435, 233] on div "Ondeh Ondeh Pandan Cake" at bounding box center [436, 228] width 193 height 11
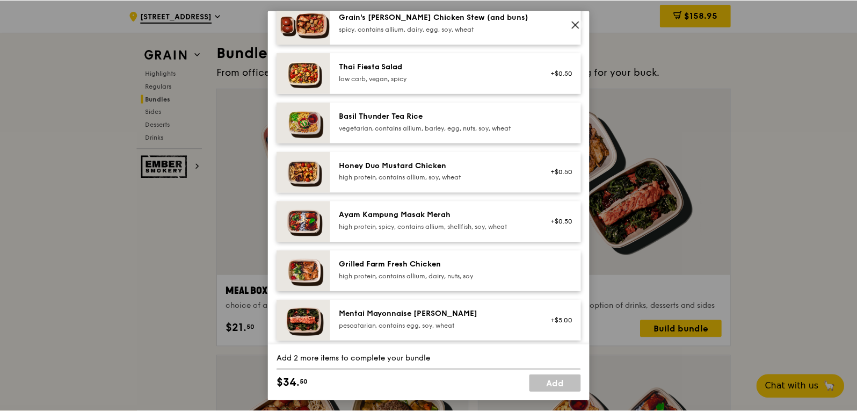
scroll to position [430, 0]
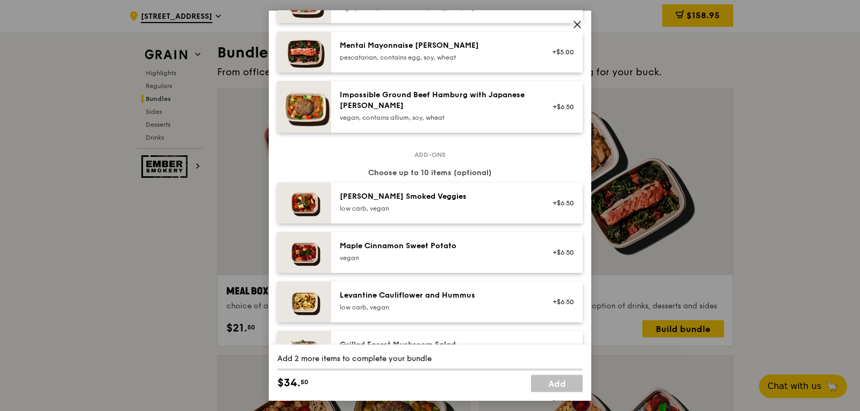
click at [577, 24] on icon at bounding box center [577, 24] width 10 height 10
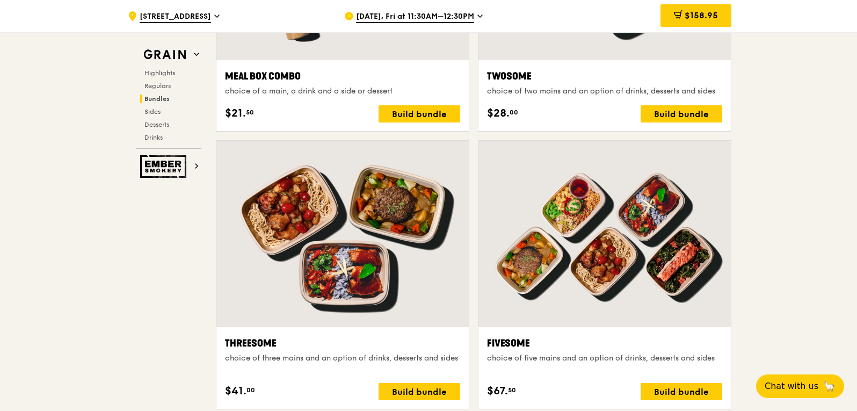
scroll to position [1923, 0]
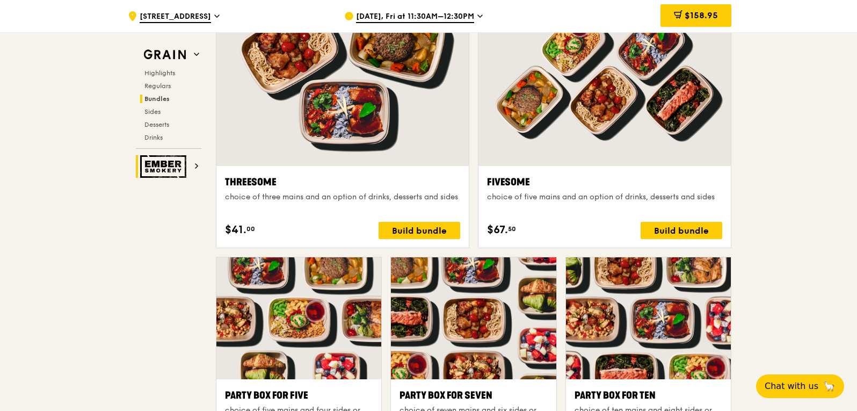
click at [196, 167] on icon at bounding box center [196, 165] width 5 height 5
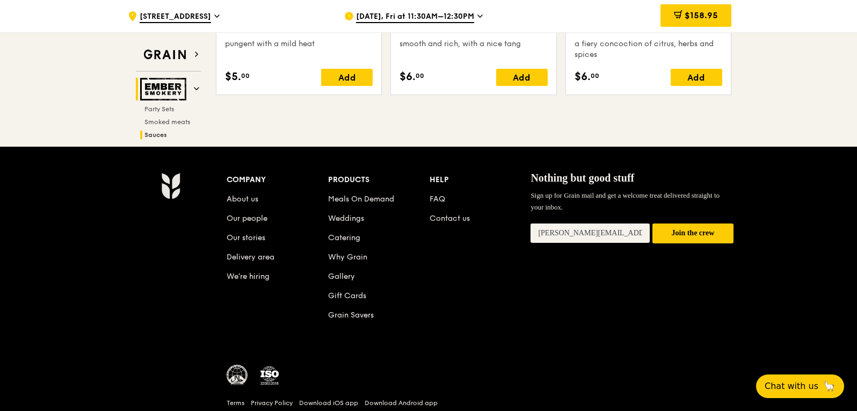
scroll to position [1348, 0]
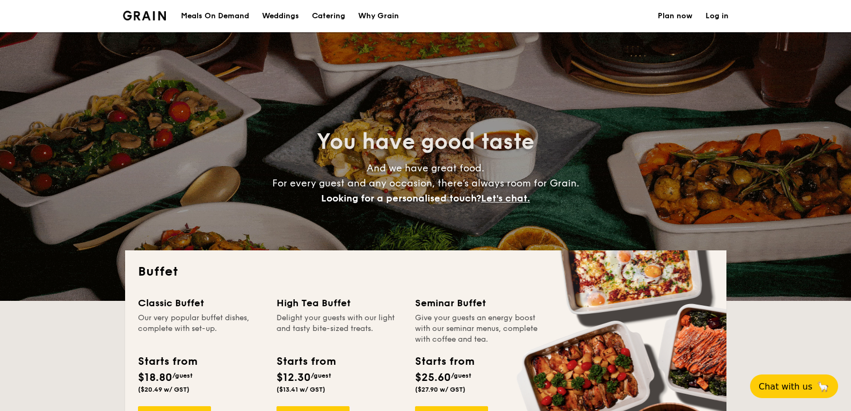
select select
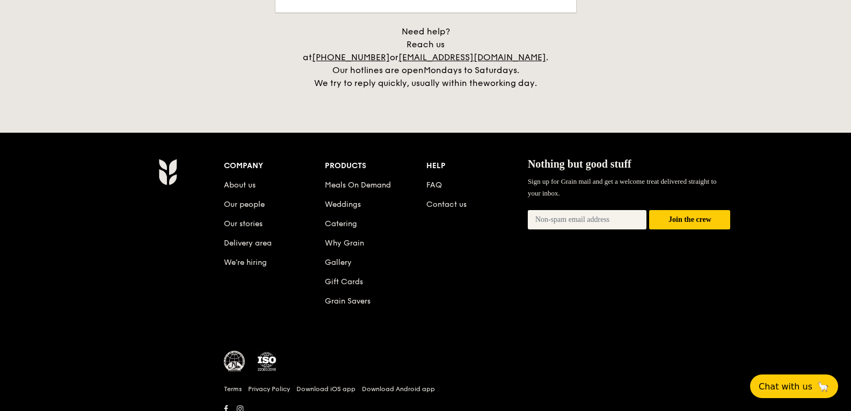
scroll to position [2285, 0]
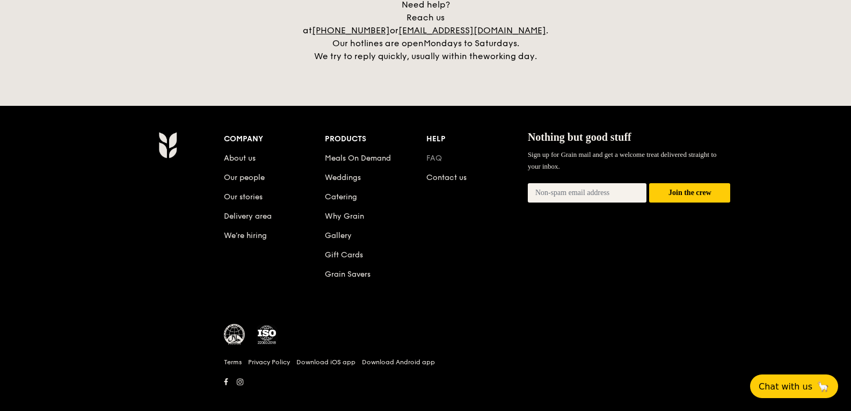
click at [439, 154] on link "FAQ" at bounding box center [435, 158] width 16 height 9
